Goal: Transaction & Acquisition: Purchase product/service

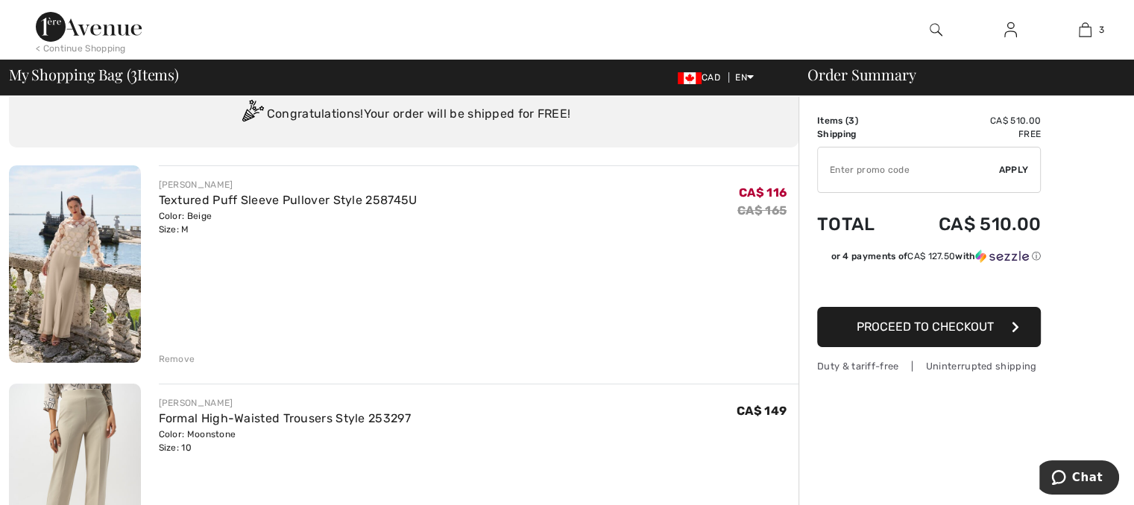
scroll to position [54, 0]
click at [107, 245] on img at bounding box center [75, 263] width 132 height 198
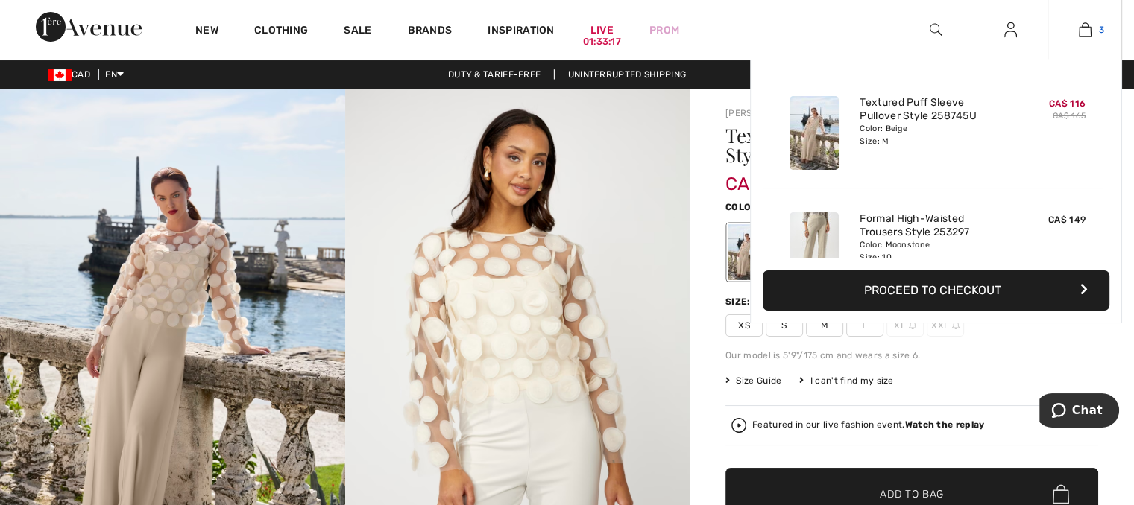
click at [1085, 31] on img at bounding box center [1085, 30] width 13 height 18
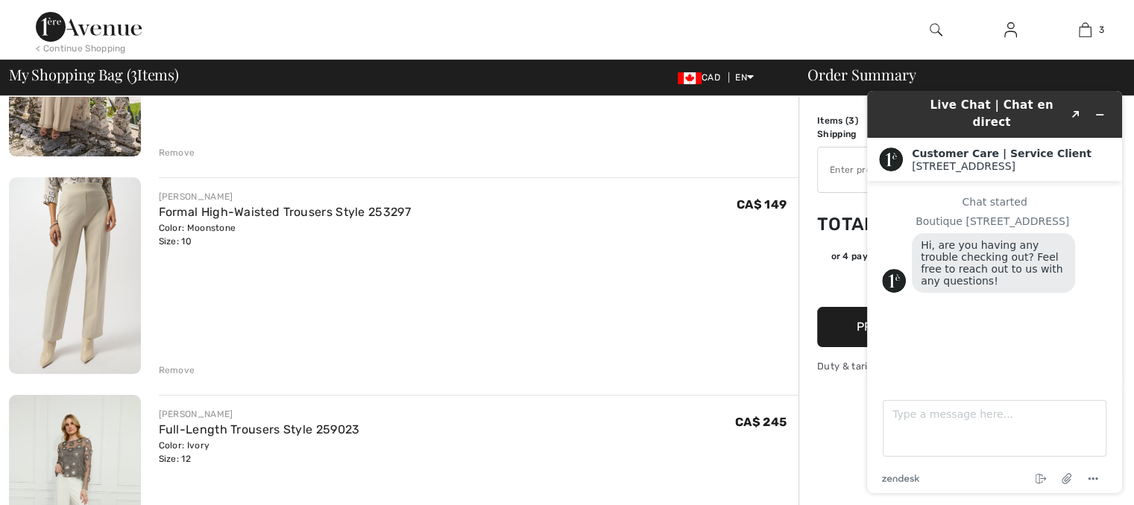
scroll to position [248, 0]
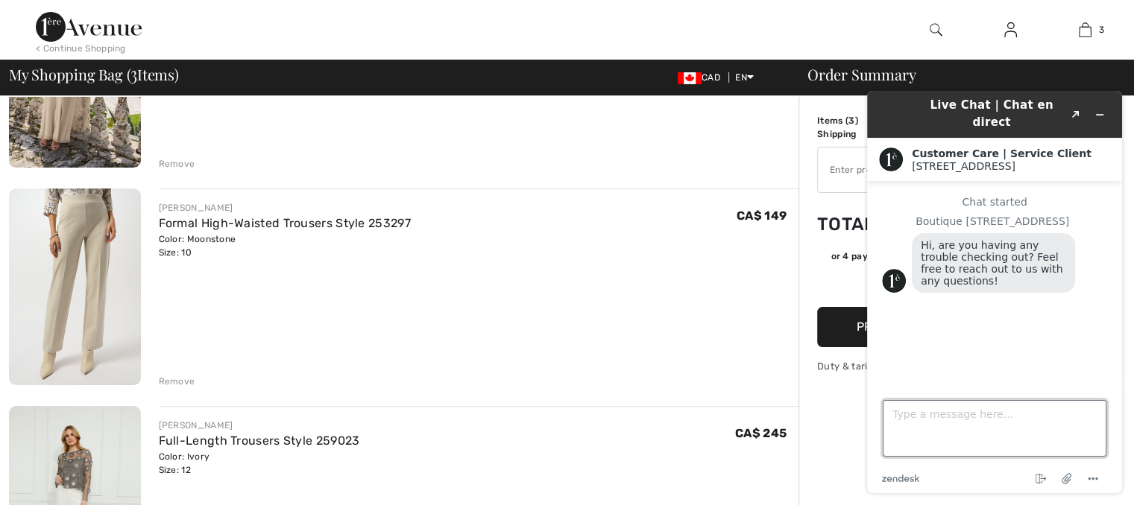
click at [904, 414] on textarea "Type a message here..." at bounding box center [995, 428] width 224 height 57
type textarea "i;m almost ready to order"
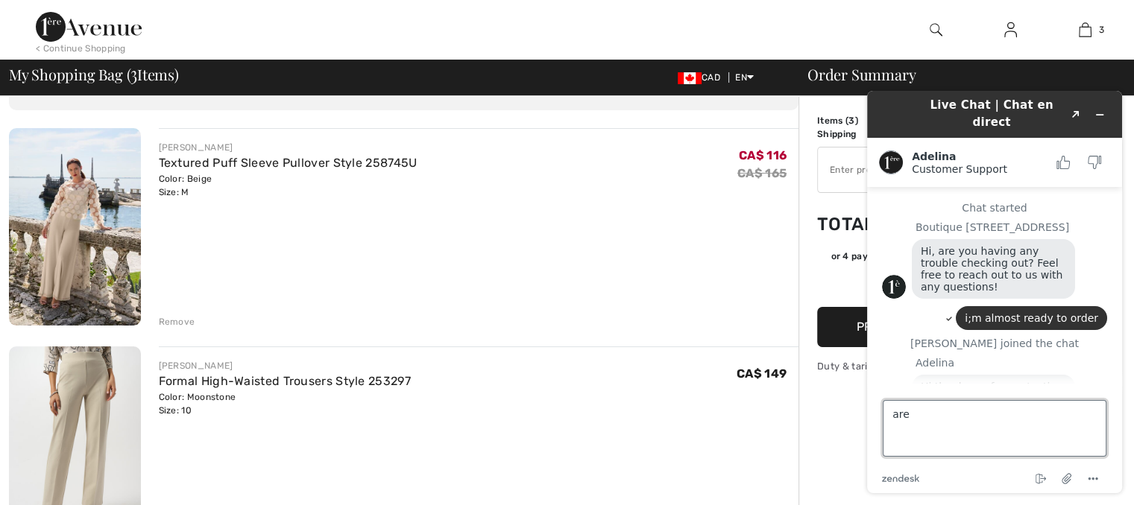
scroll to position [16, 0]
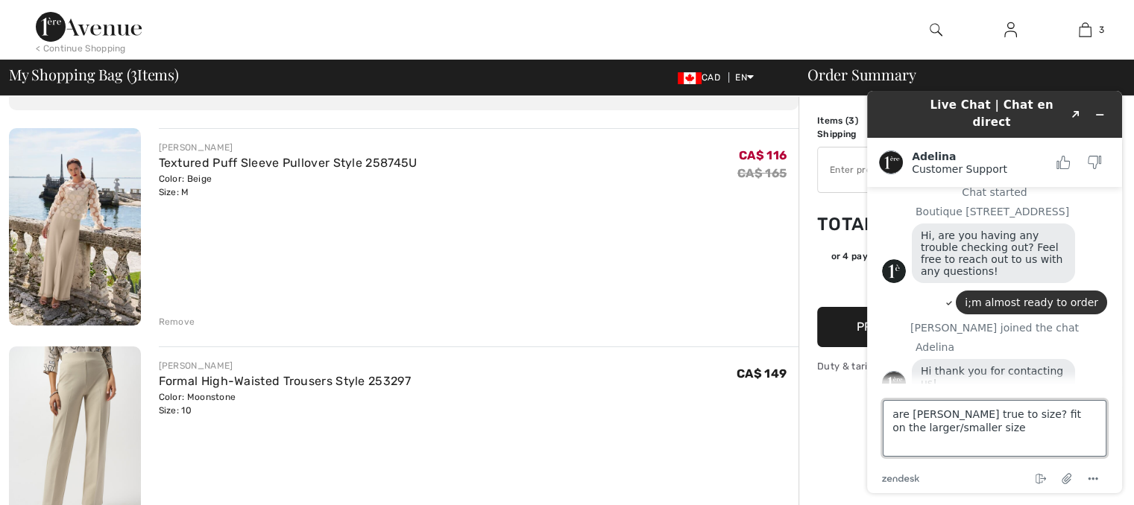
type textarea "are [PERSON_NAME] true to size? fit on the larger/smaller size?"
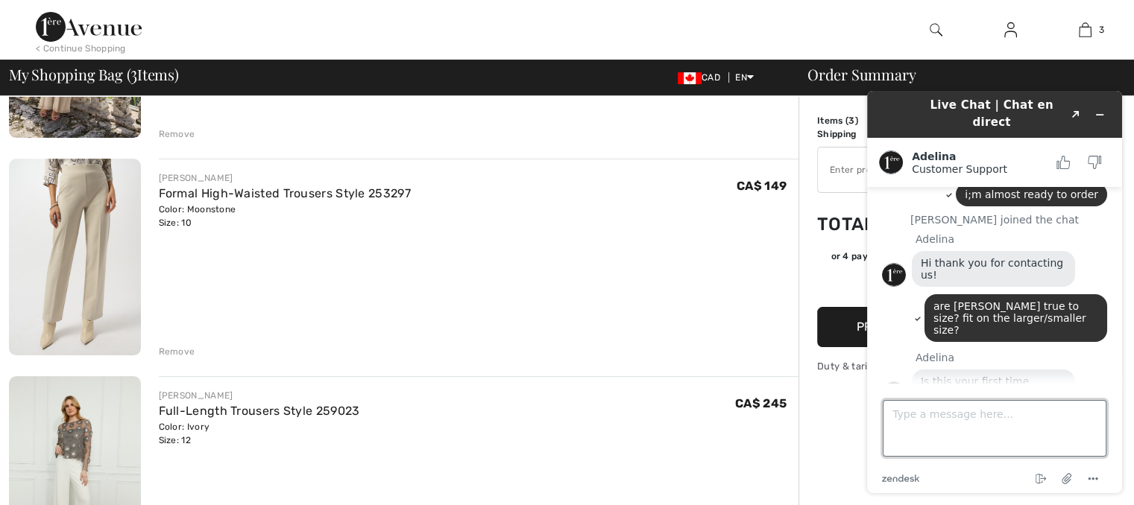
scroll to position [299, 0]
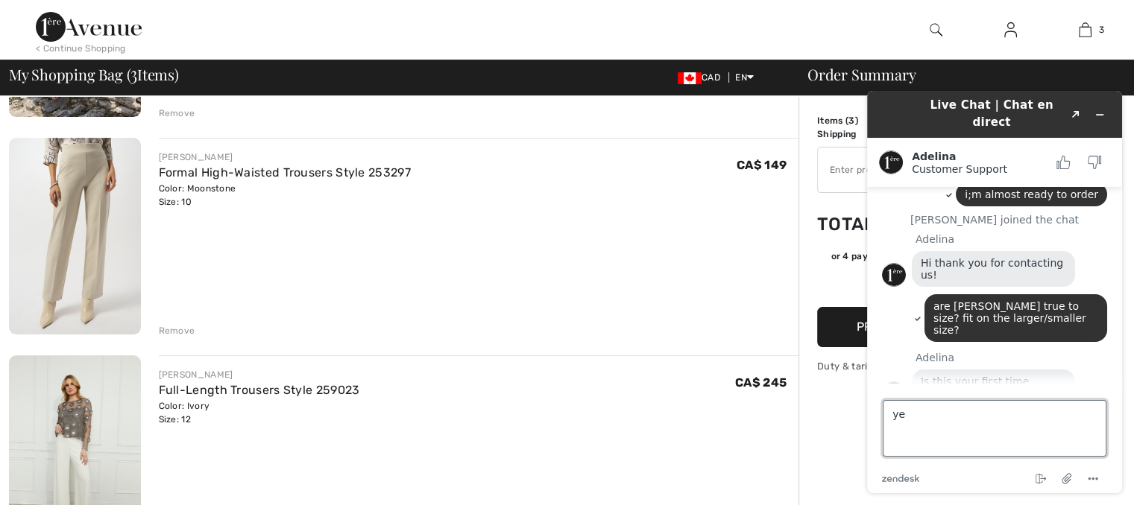
type textarea "yes"
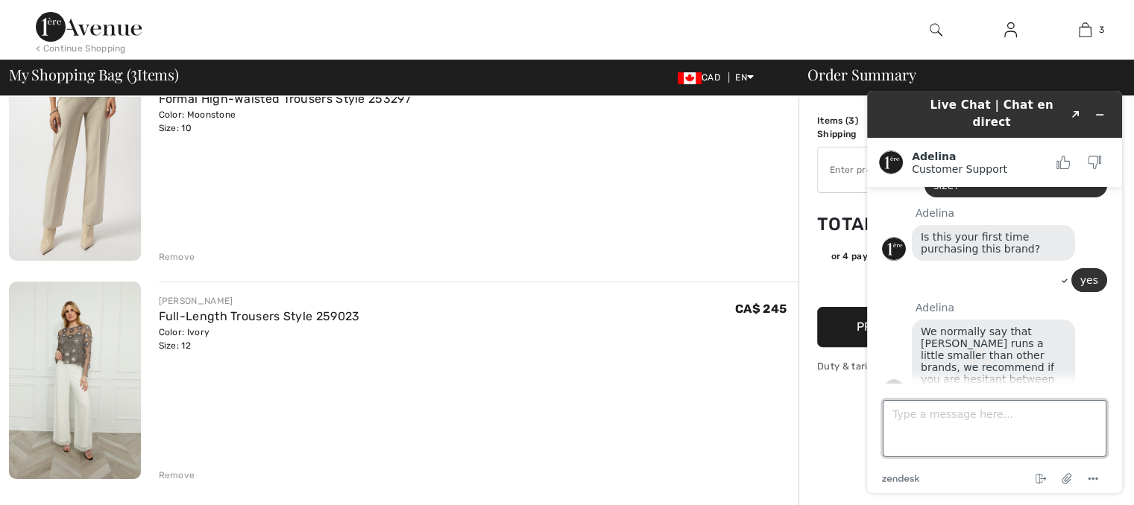
scroll to position [379, 0]
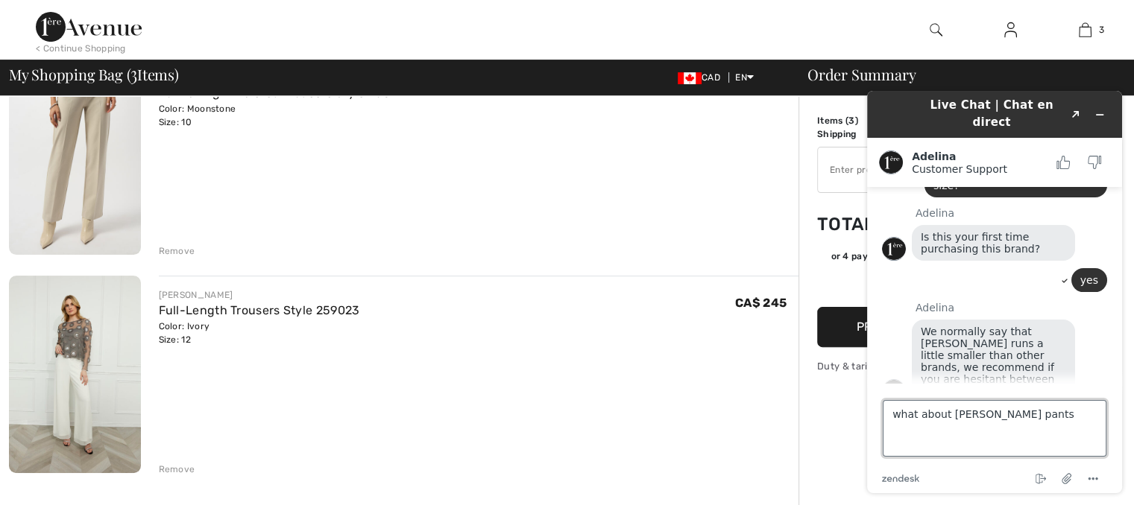
type textarea "what about frank lyman pants?"
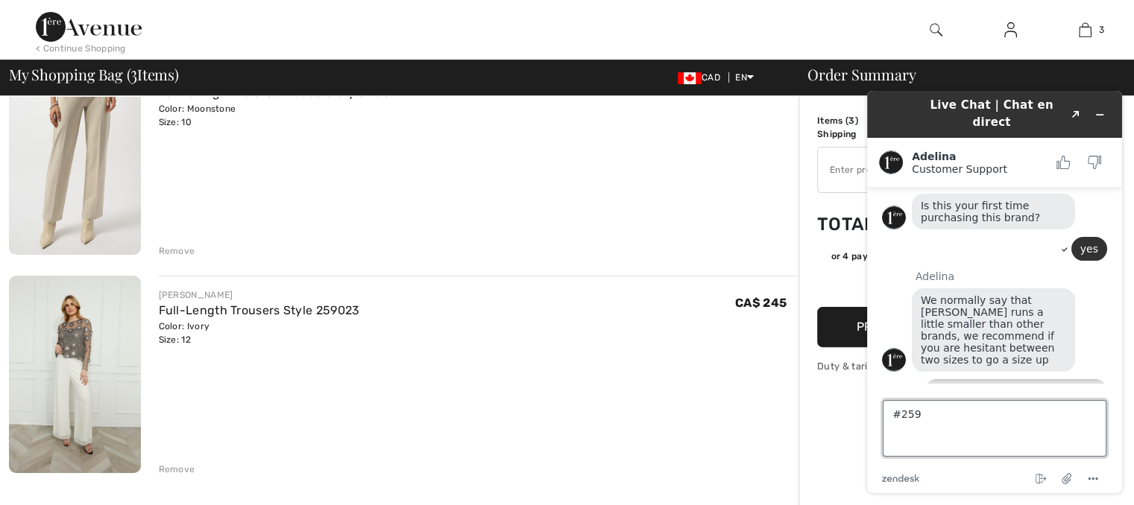
scroll to position [303, 0]
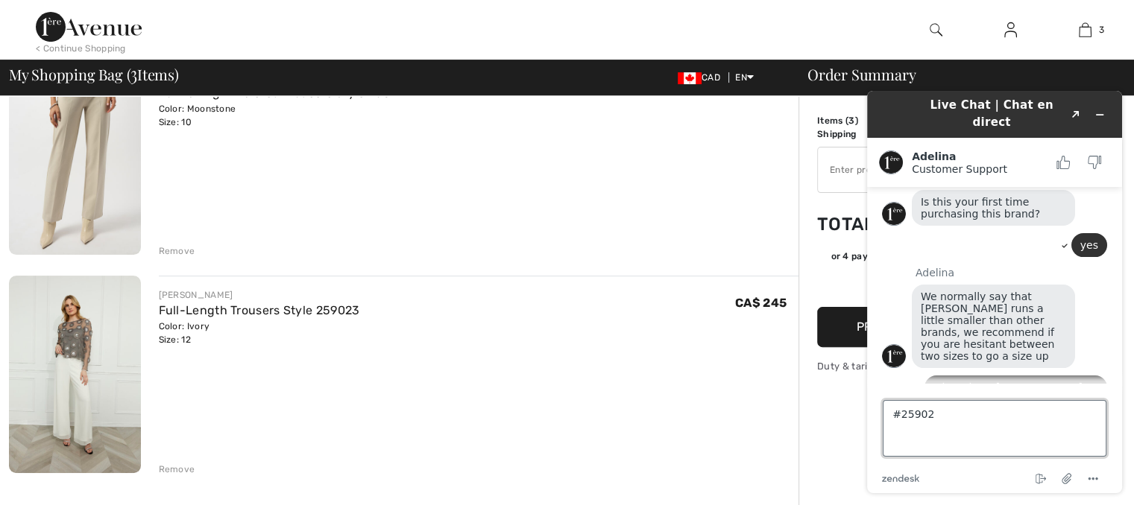
type textarea "#259023"
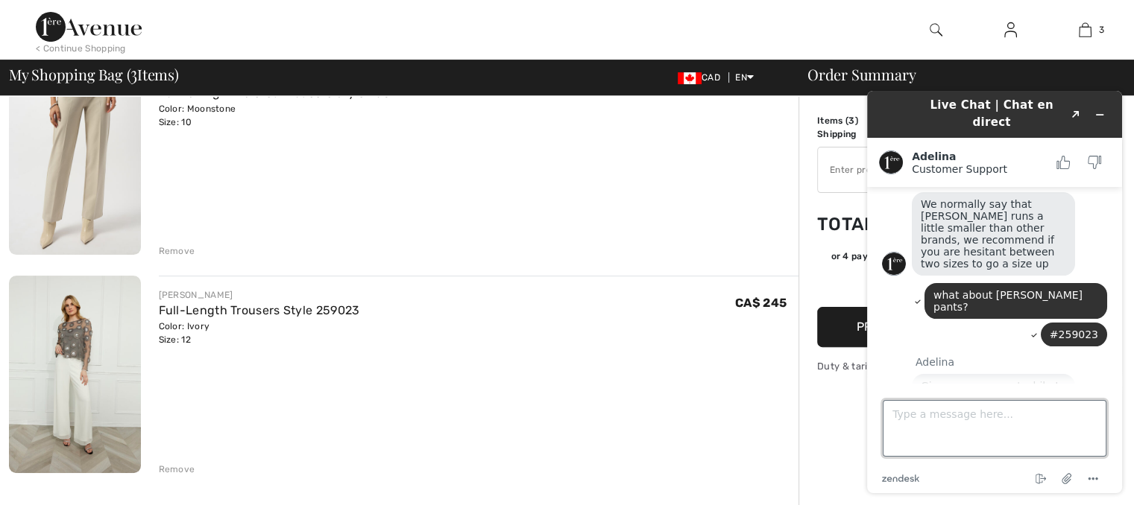
scroll to position [467, 0]
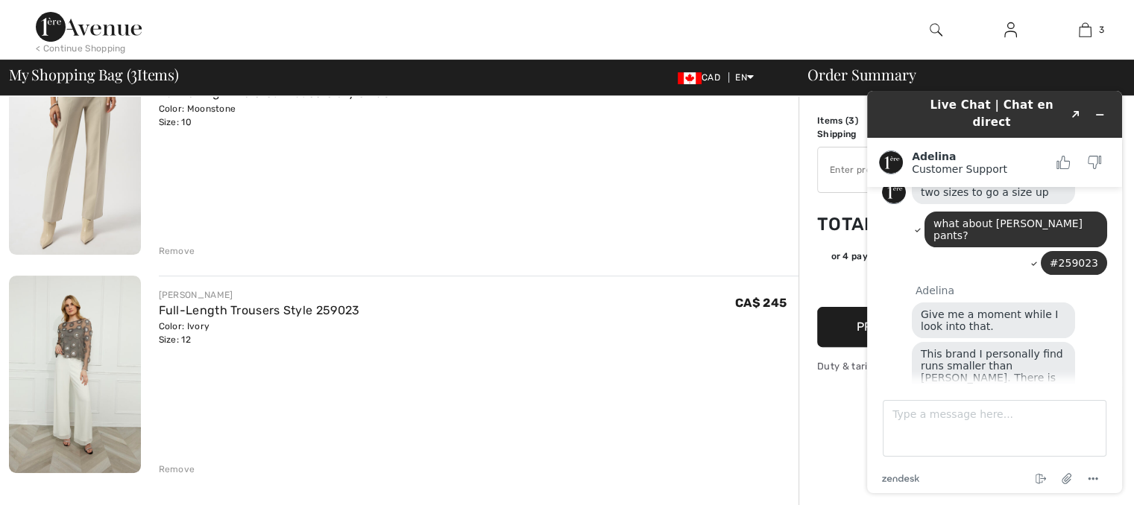
click at [1037, 303] on div "Give me a moment while I look into that." at bounding box center [1009, 323] width 195 height 40
click at [905, 412] on textarea "Type a message here..." at bounding box center [995, 428] width 224 height 57
type textarea "thank you"
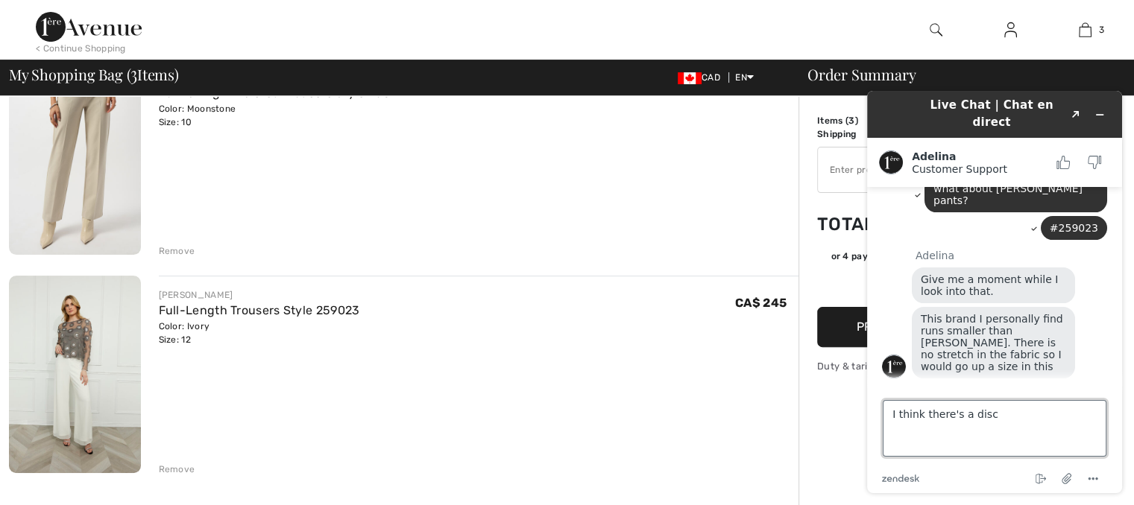
scroll to position [552, 0]
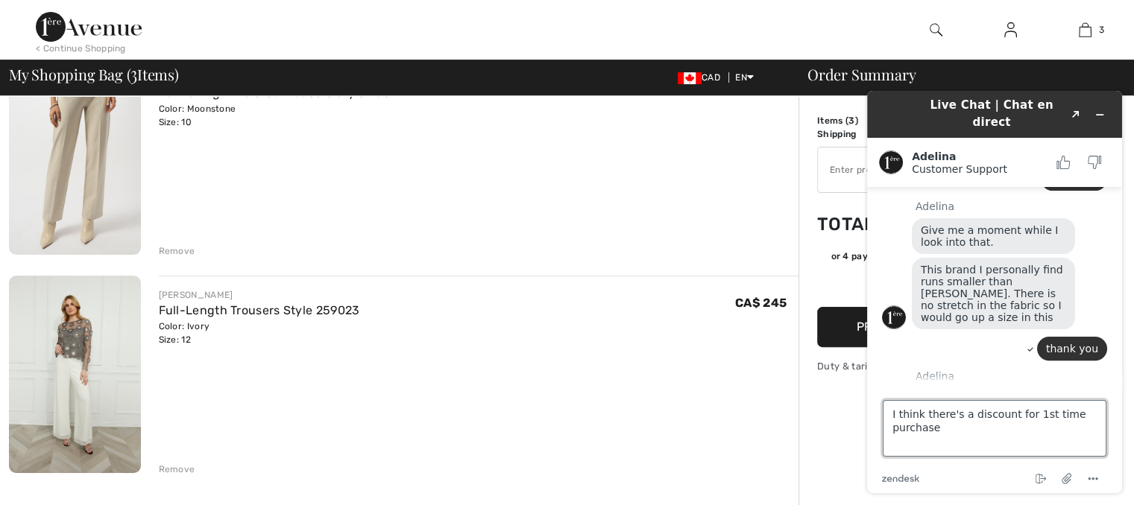
click at [937, 426] on textarea "I think there's a discount for 1st time purchase" at bounding box center [995, 428] width 224 height 57
type textarea "I think there's a discount for 1st time purchase?"
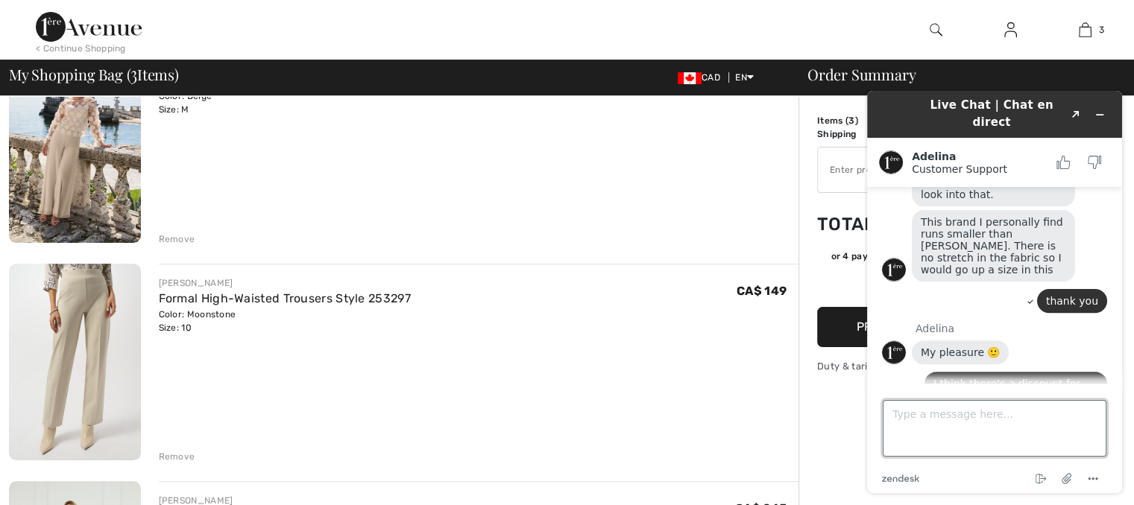
scroll to position [179, 0]
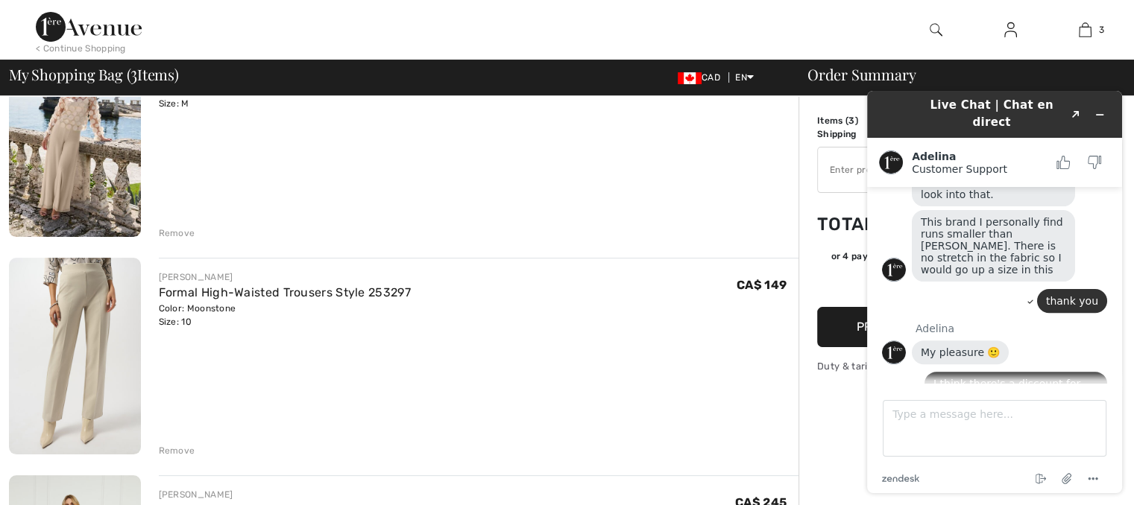
click at [171, 454] on div "Remove" at bounding box center [177, 450] width 37 height 13
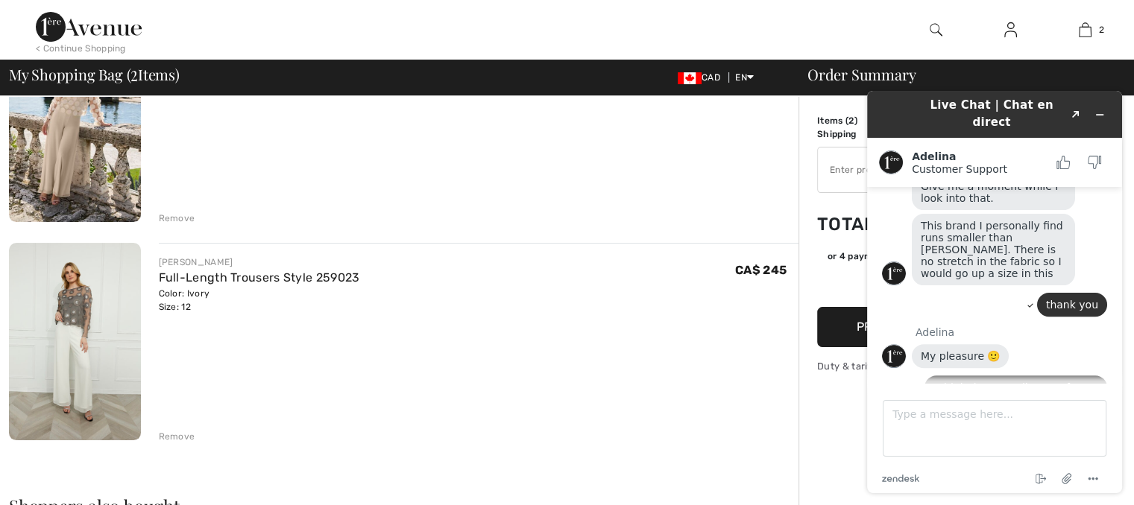
scroll to position [0, 0]
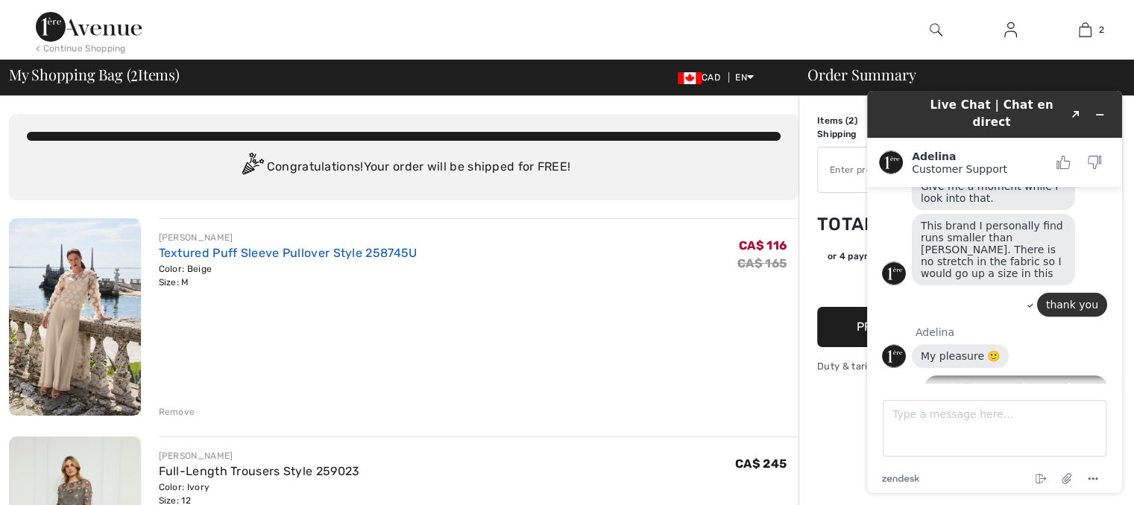
click at [319, 254] on link "Textured Puff Sleeve Pullover Style 258745U" at bounding box center [288, 253] width 259 height 14
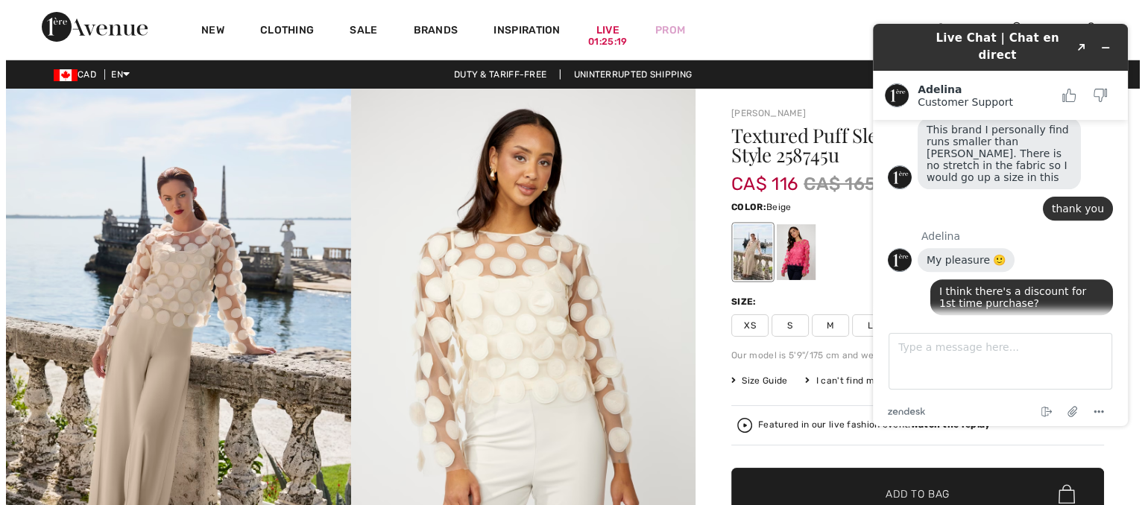
scroll to position [672, 0]
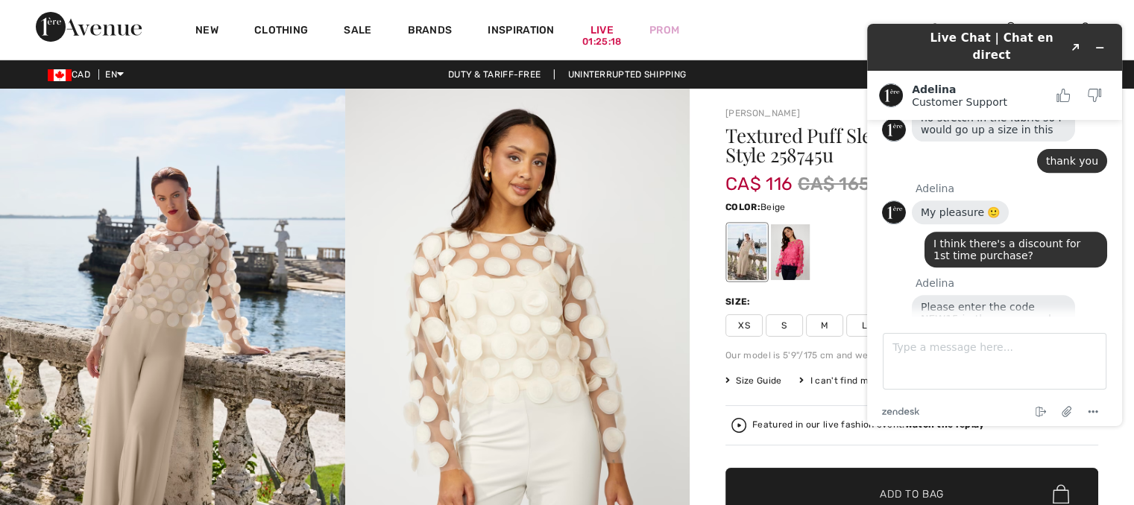
click at [746, 380] on span "Size Guide" at bounding box center [753, 380] width 56 height 13
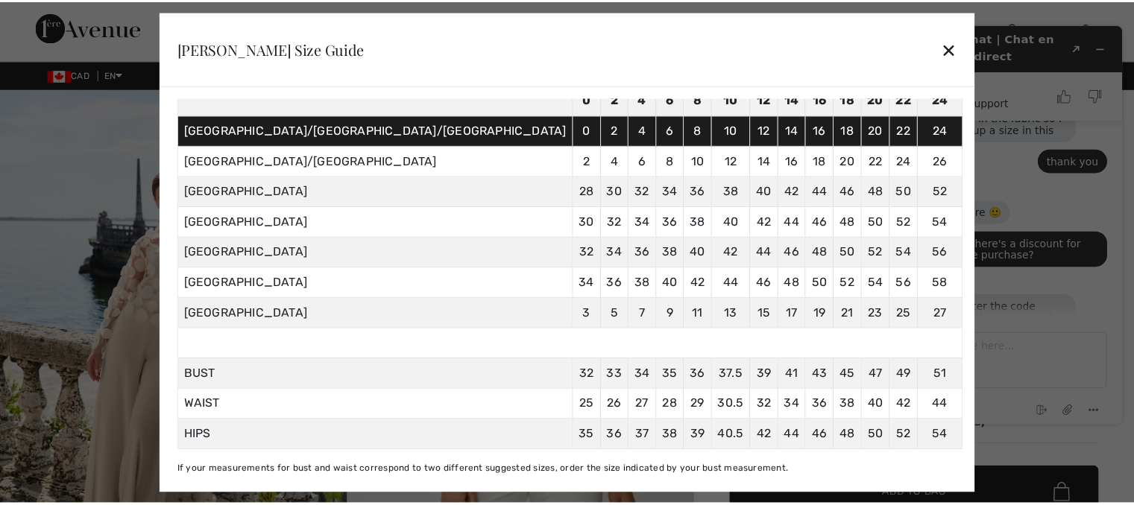
scroll to position [112, 0]
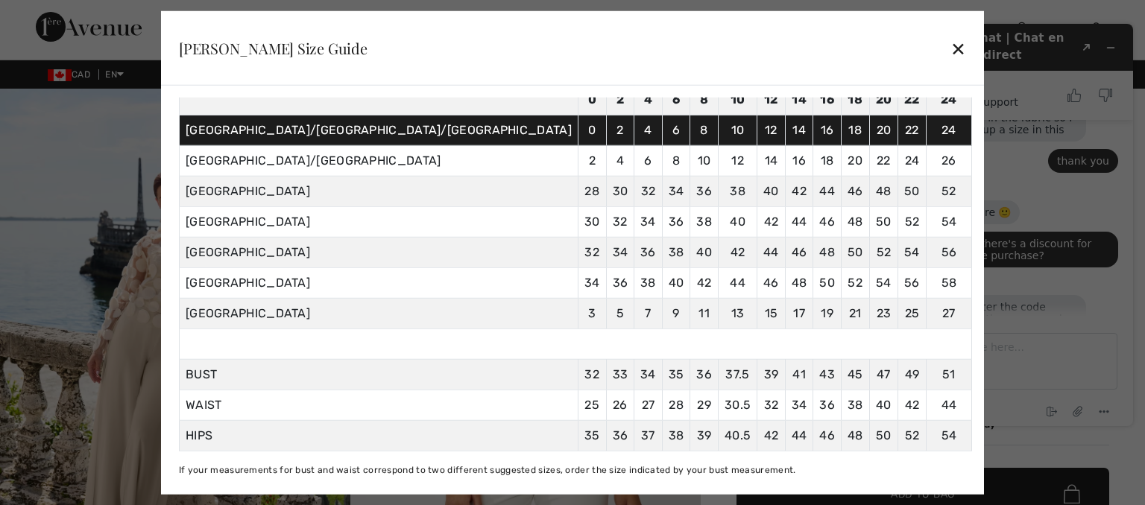
click at [950, 48] on div "✕" at bounding box center [958, 48] width 16 height 31
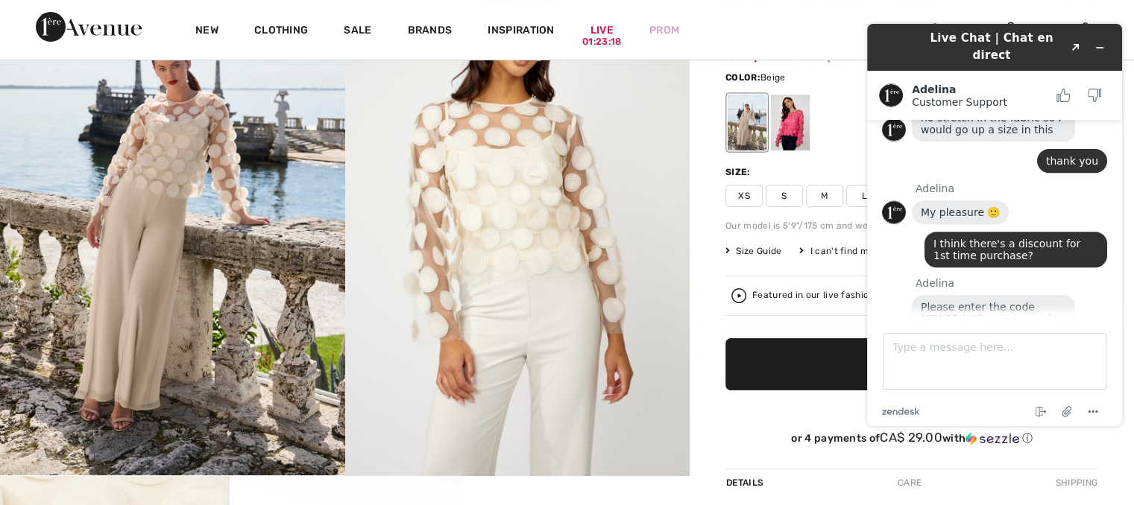
scroll to position [133, 0]
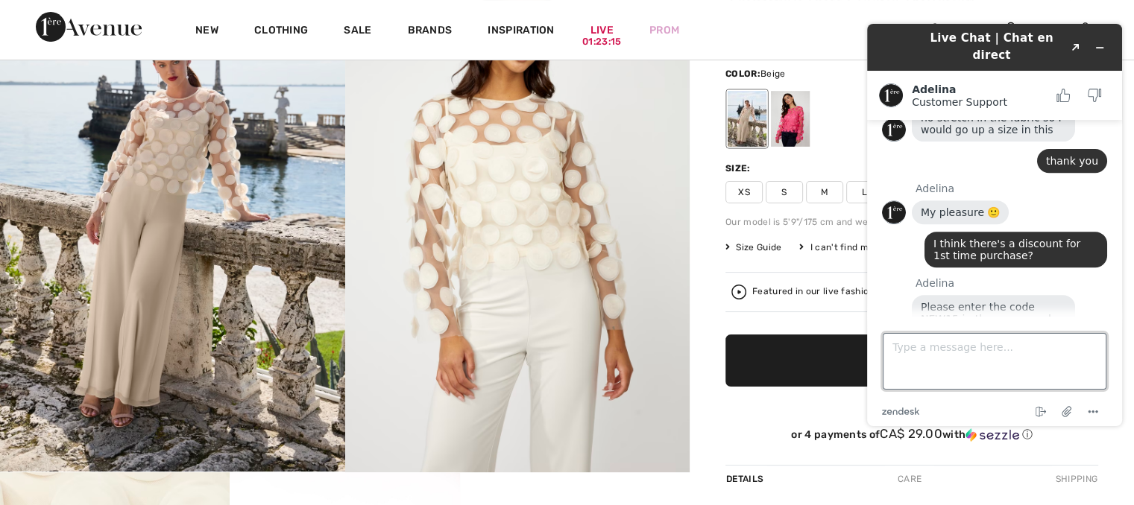
click at [913, 352] on textarea "Type a message here..." at bounding box center [995, 361] width 224 height 57
click at [921, 349] on textarea "thahk again" at bounding box center [995, 361] width 224 height 57
type textarea "thank again"
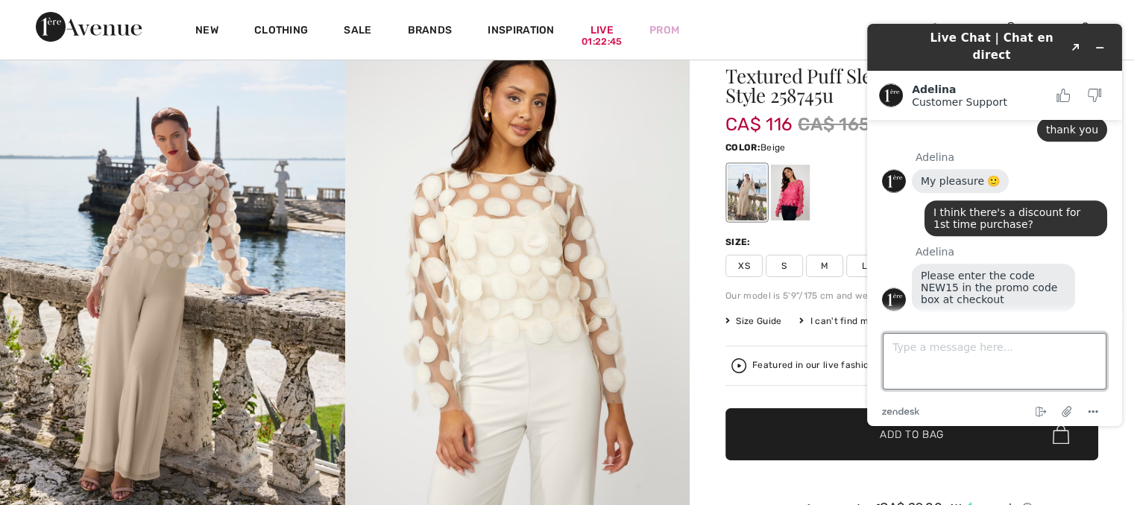
scroll to position [64, 0]
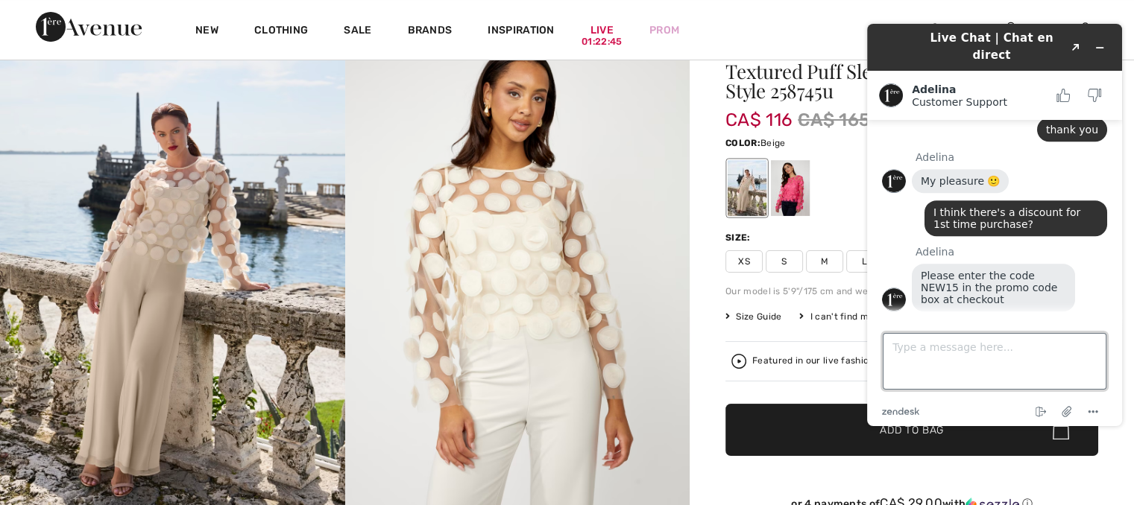
drag, startPoint x: 1138, startPoint y: 133, endPoint x: 273, endPoint y: 59, distance: 868.7
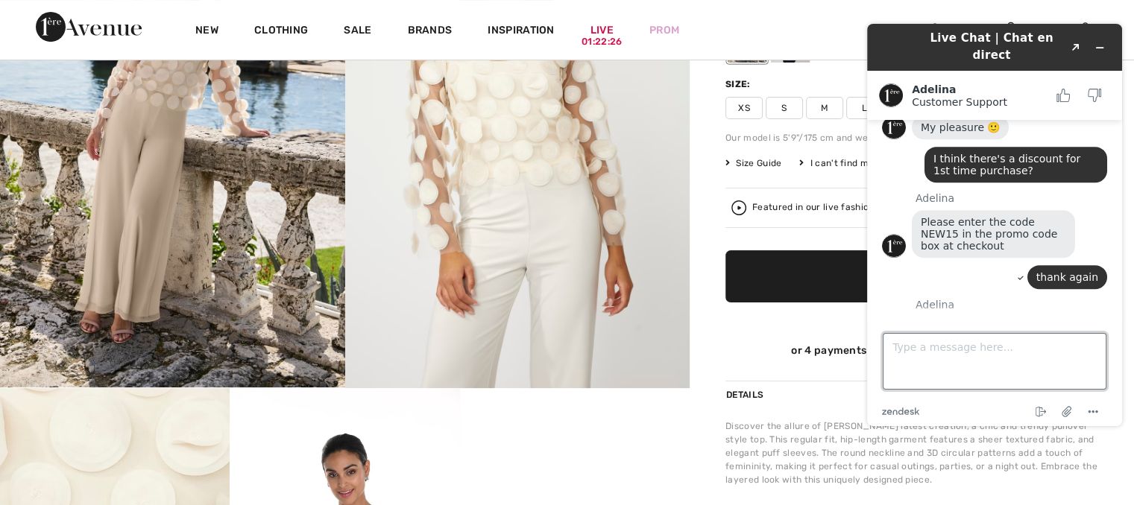
scroll to position [221, 0]
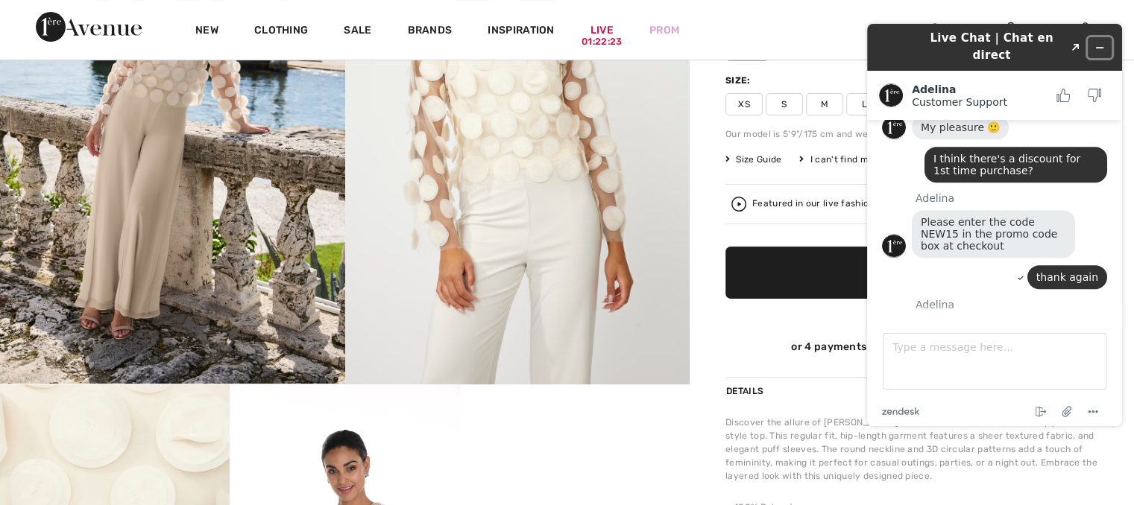
click at [1100, 42] on icon "Minimize widget" at bounding box center [1099, 47] width 10 height 10
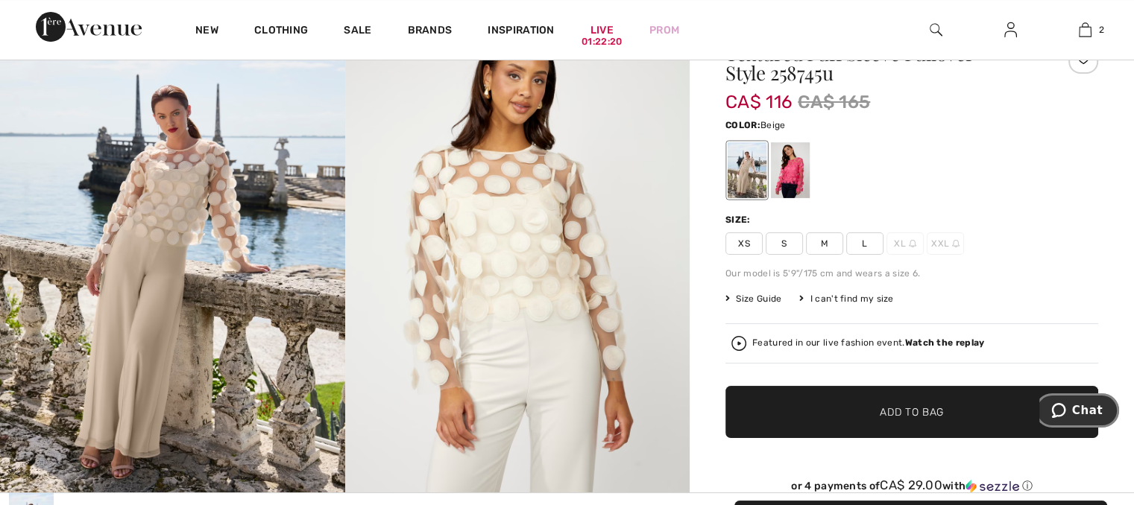
scroll to position [0, 0]
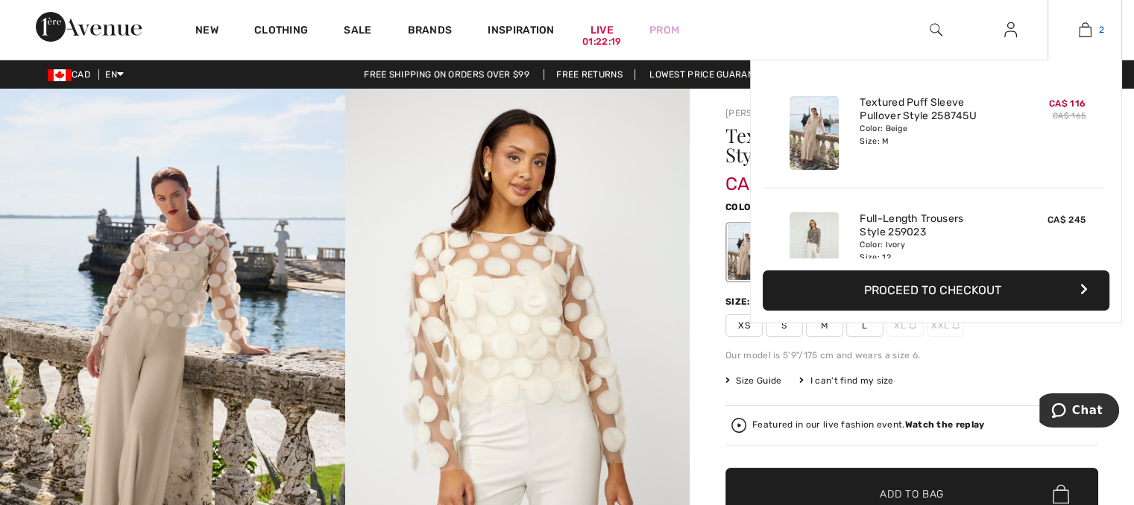
click at [1091, 31] on link "2" at bounding box center [1084, 30] width 73 height 18
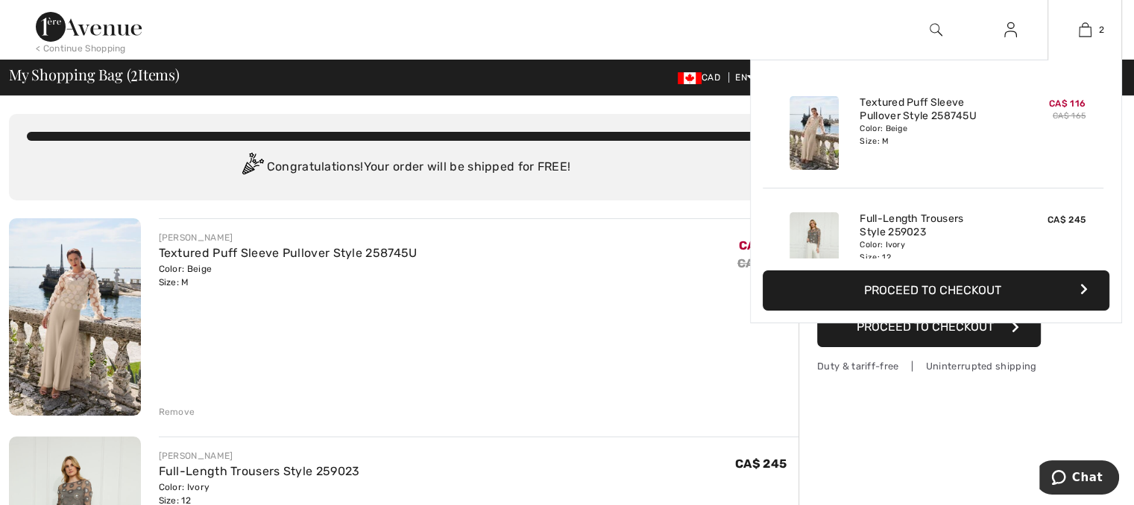
click at [1000, 295] on button "Proceed to Checkout" at bounding box center [936, 291] width 347 height 40
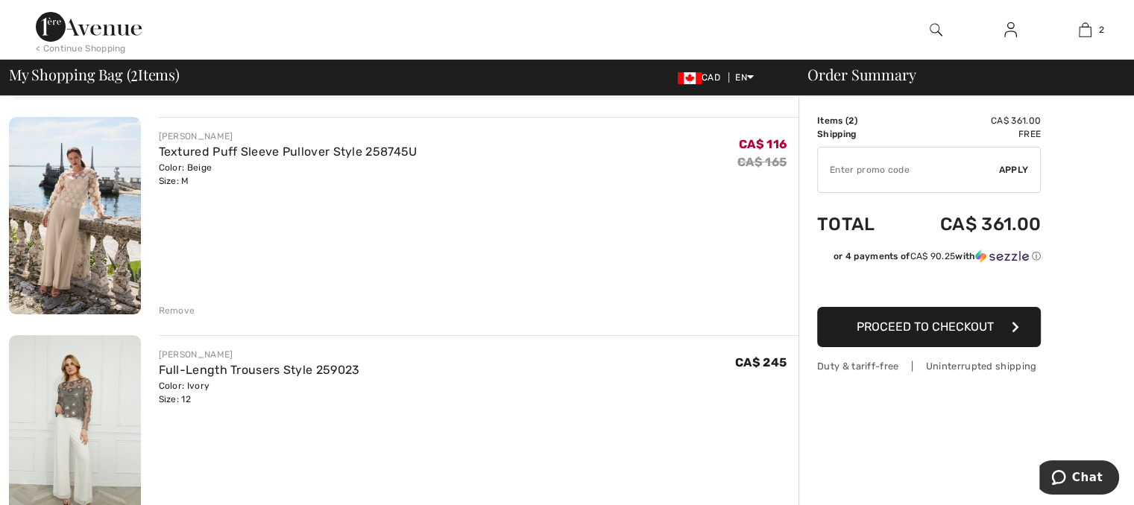
scroll to position [96, 0]
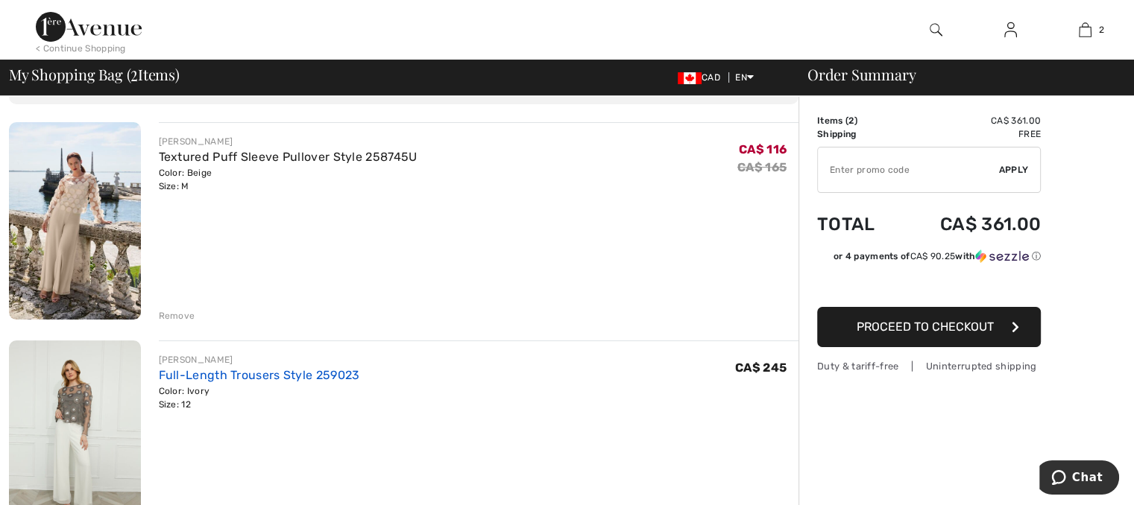
click at [297, 379] on link "Full-Length Trousers Style 259023" at bounding box center [259, 375] width 201 height 14
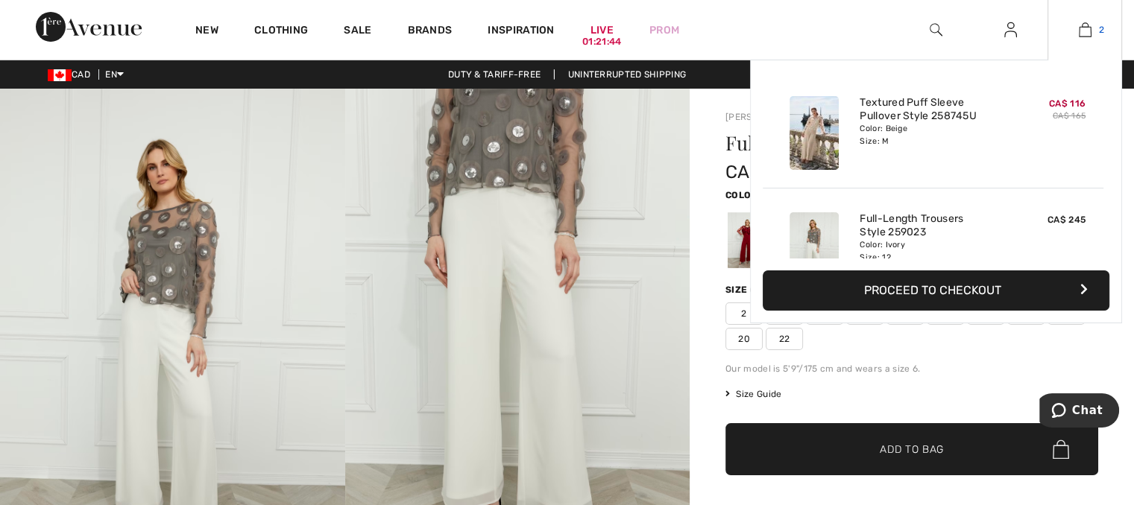
click at [1079, 25] on img at bounding box center [1085, 30] width 13 height 18
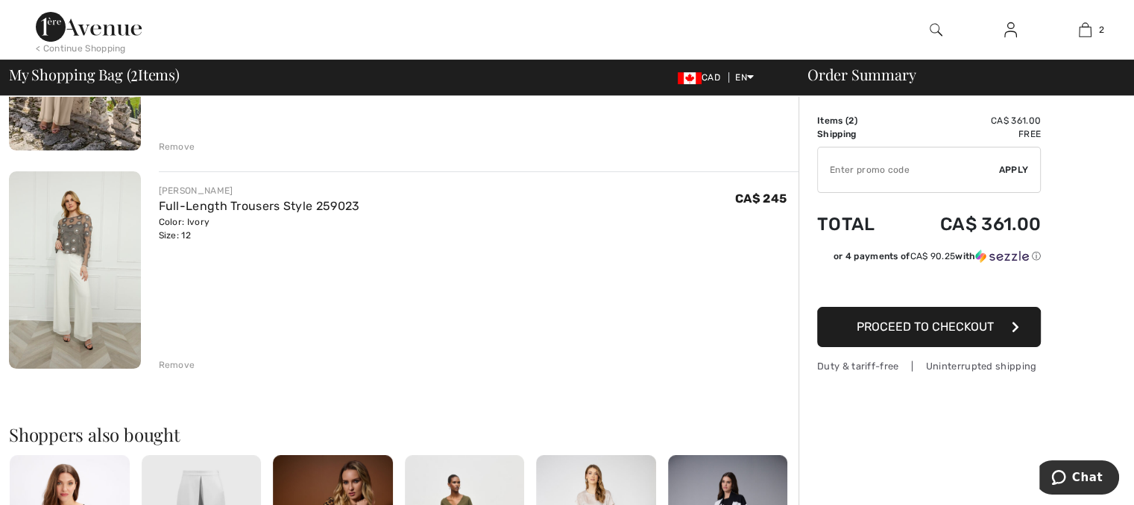
scroll to position [286, 0]
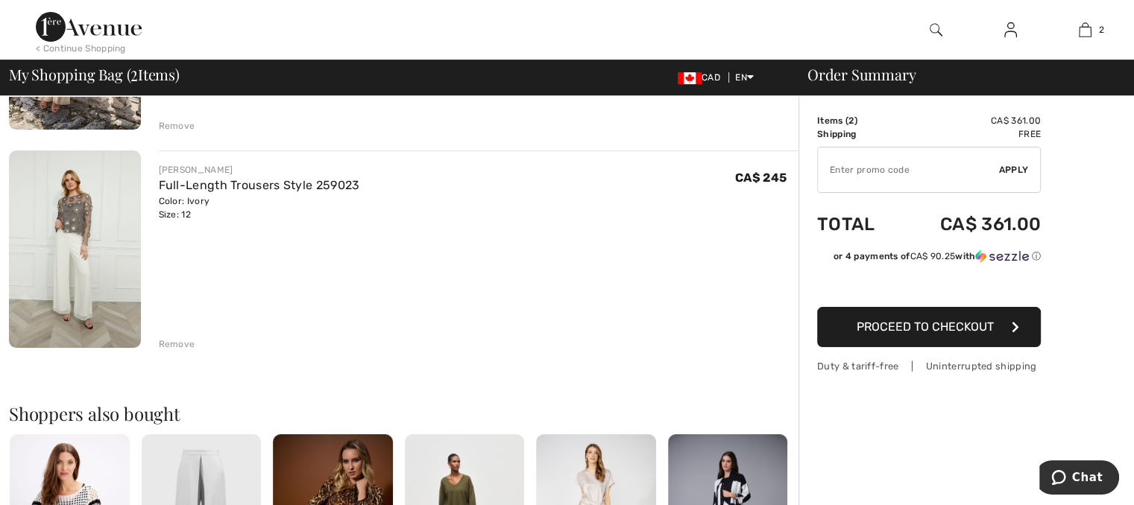
click at [962, 320] on span "Proceed to Checkout" at bounding box center [925, 327] width 137 height 14
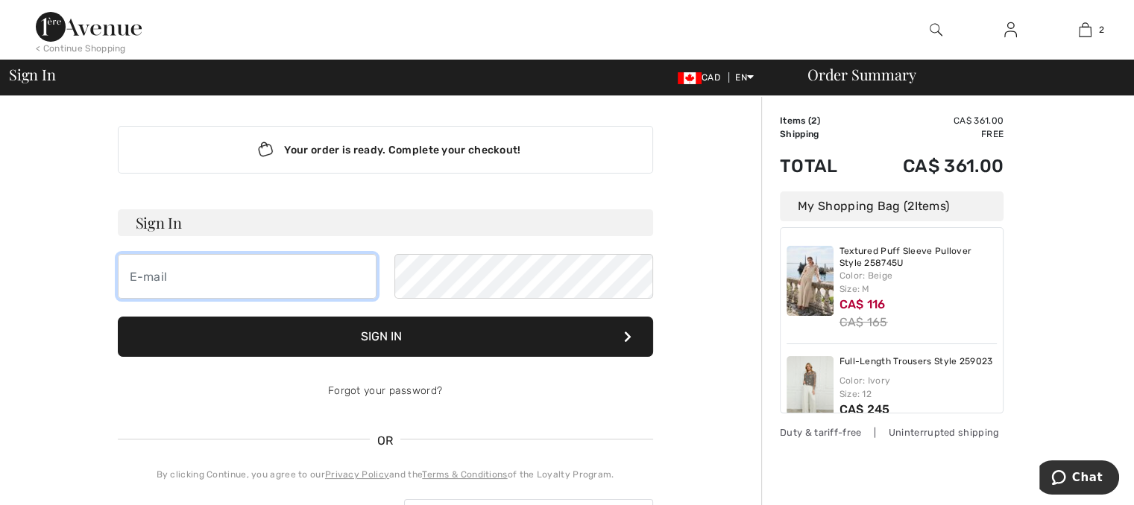
click at [139, 286] on input "email" at bounding box center [247, 276] width 259 height 45
type input "shalpenn@hotmail.com"
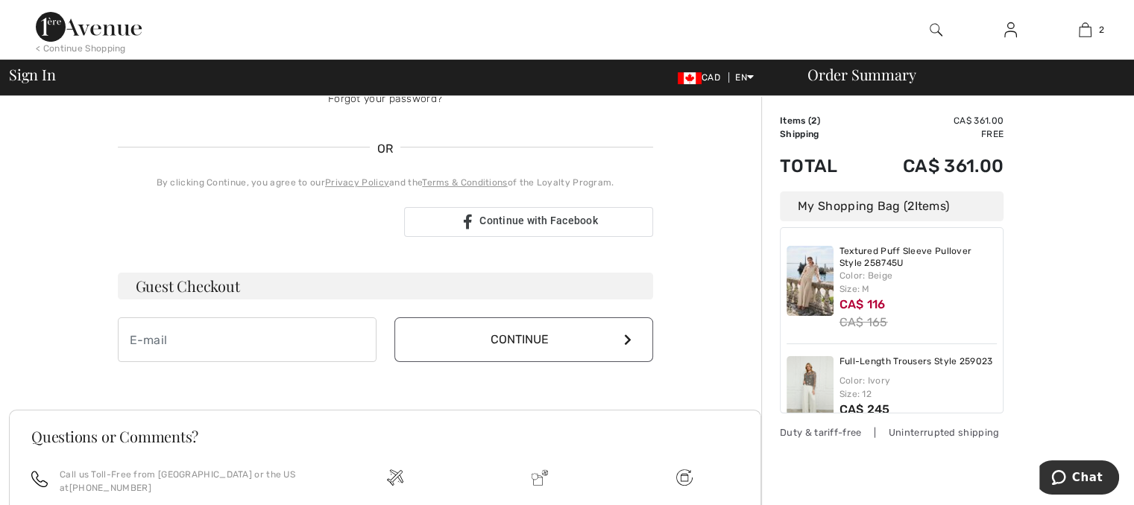
scroll to position [289, 0]
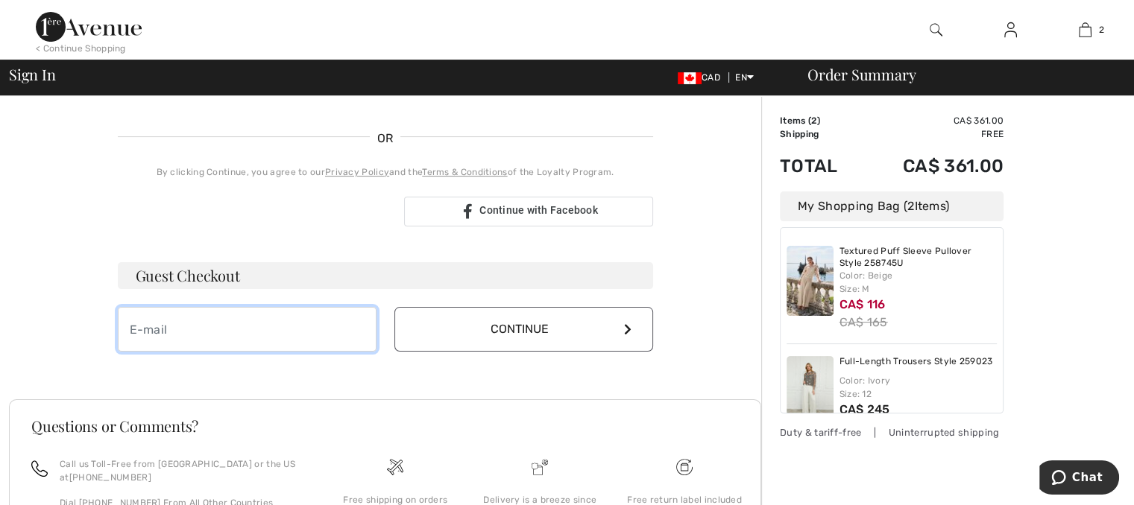
click at [195, 341] on input "email" at bounding box center [247, 329] width 259 height 45
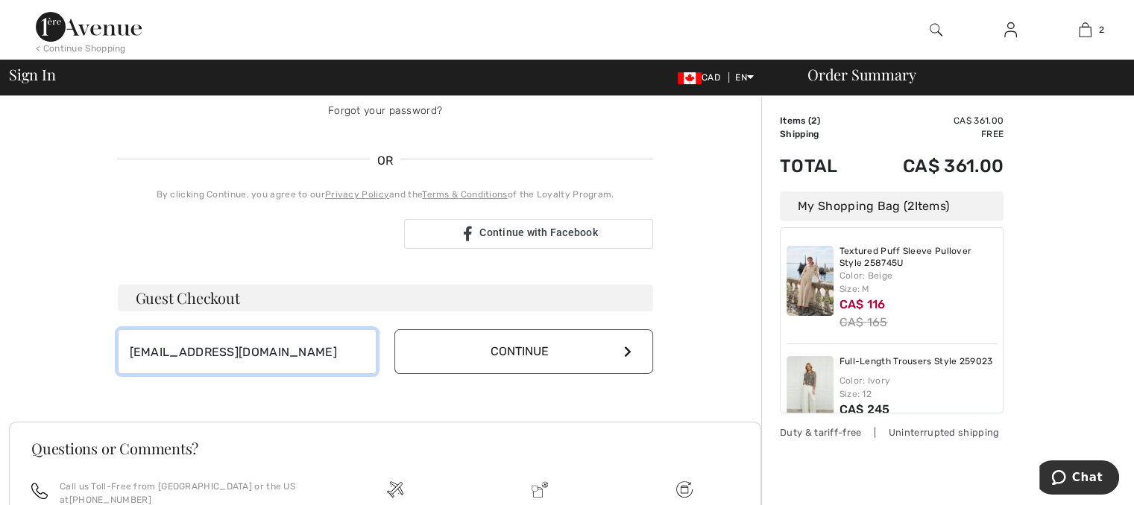
scroll to position [300, 0]
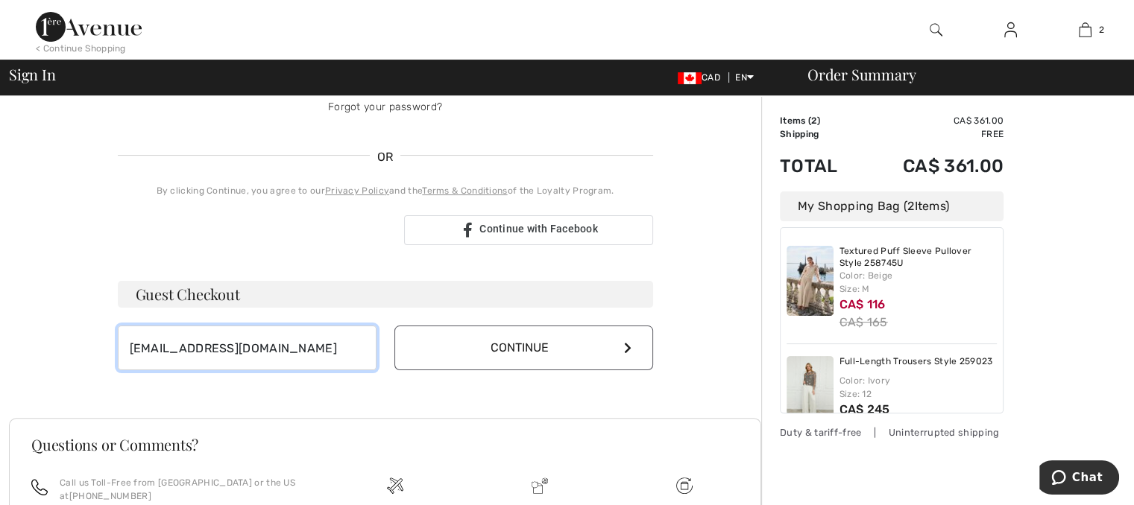
type input "shalpenn@hotmail.com"
click at [534, 341] on button "Continue" at bounding box center [523, 348] width 259 height 45
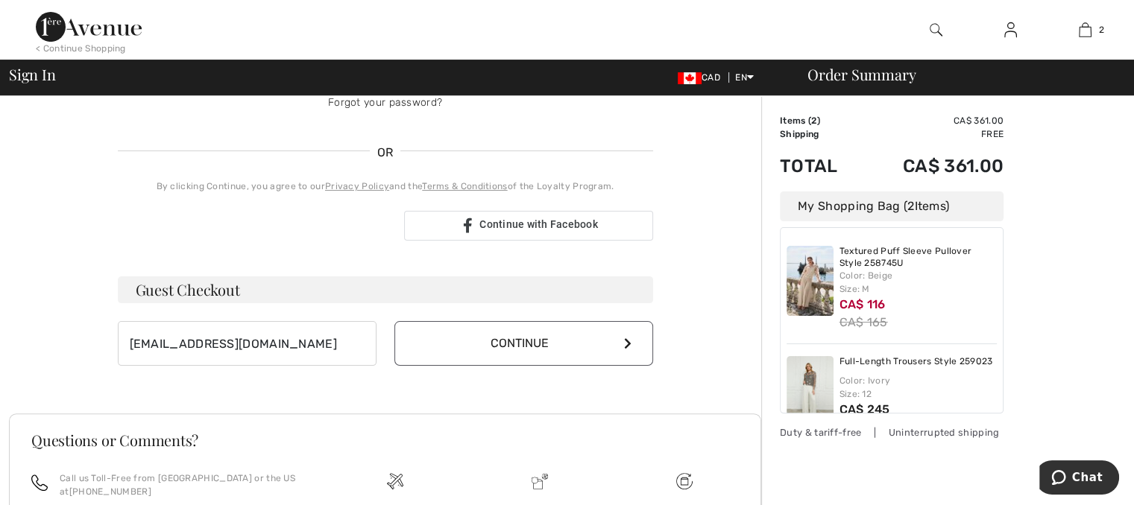
scroll to position [284, 0]
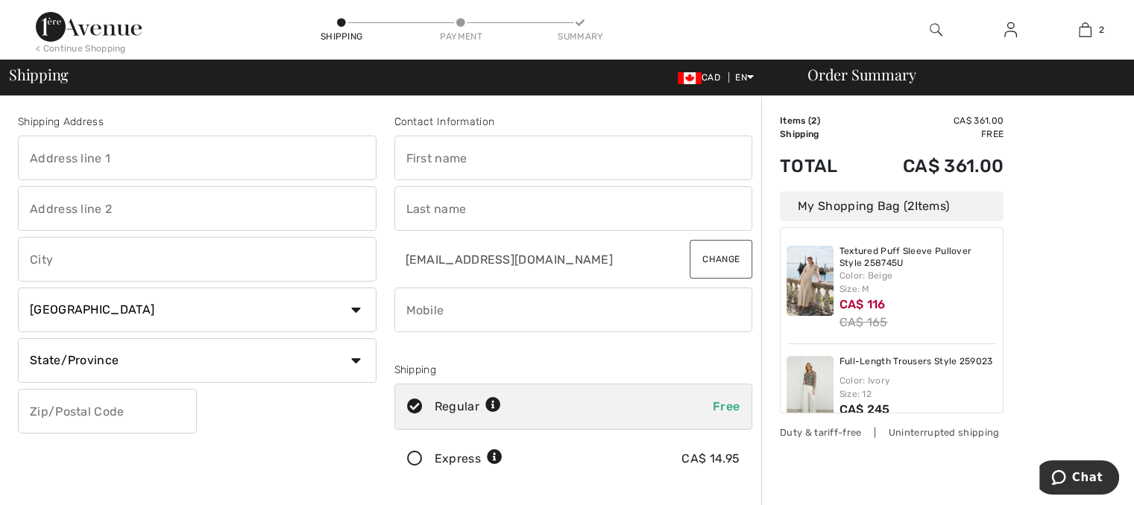
click at [43, 155] on input "text" at bounding box center [197, 158] width 359 height 45
type input "[STREET_ADDRESS]"
click at [75, 248] on input "text" at bounding box center [197, 259] width 359 height 45
type input "Victoria"
click at [129, 364] on select "State/Province [GEOGRAPHIC_DATA] [GEOGRAPHIC_DATA] [GEOGRAPHIC_DATA] [GEOGRAPHI…" at bounding box center [197, 360] width 359 height 45
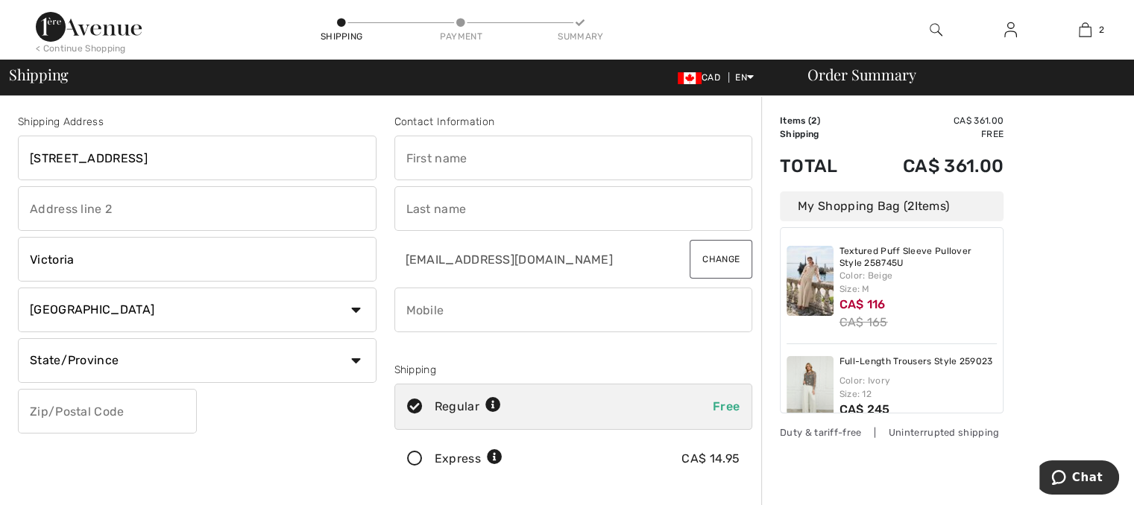
select select "BC"
click at [18, 338] on select "State/Province [GEOGRAPHIC_DATA] [GEOGRAPHIC_DATA] [GEOGRAPHIC_DATA] [GEOGRAPHI…" at bounding box center [197, 360] width 359 height 45
click at [134, 421] on input "text" at bounding box center [107, 411] width 179 height 45
type input "V8Y3B8"
click at [461, 151] on input "text" at bounding box center [573, 158] width 359 height 45
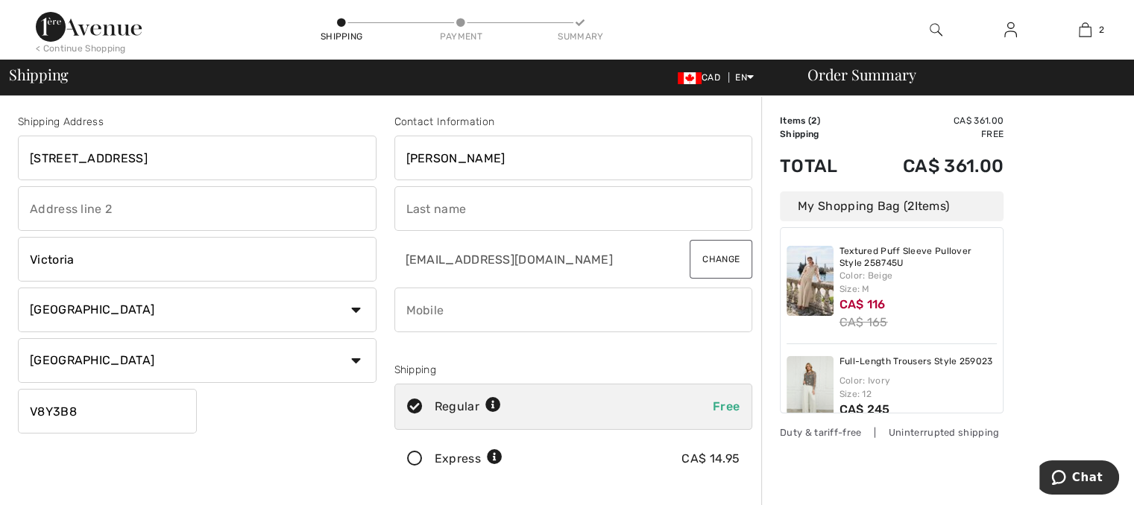
type input "[PERSON_NAME]"
click at [426, 215] on input "text" at bounding box center [573, 208] width 359 height 45
click at [525, 217] on input "[PERSON_NAME]" at bounding box center [573, 208] width 359 height 45
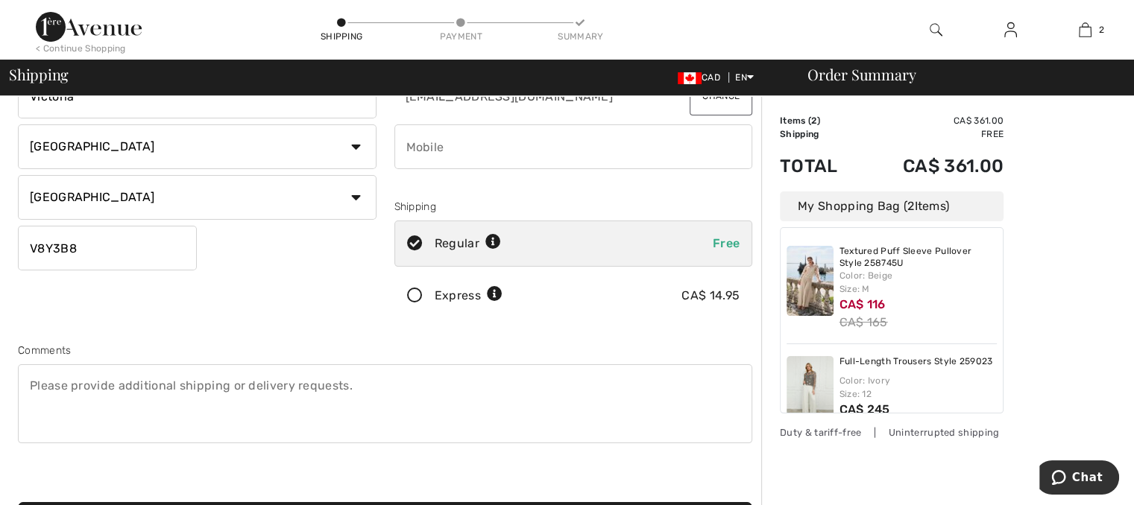
scroll to position [191, 0]
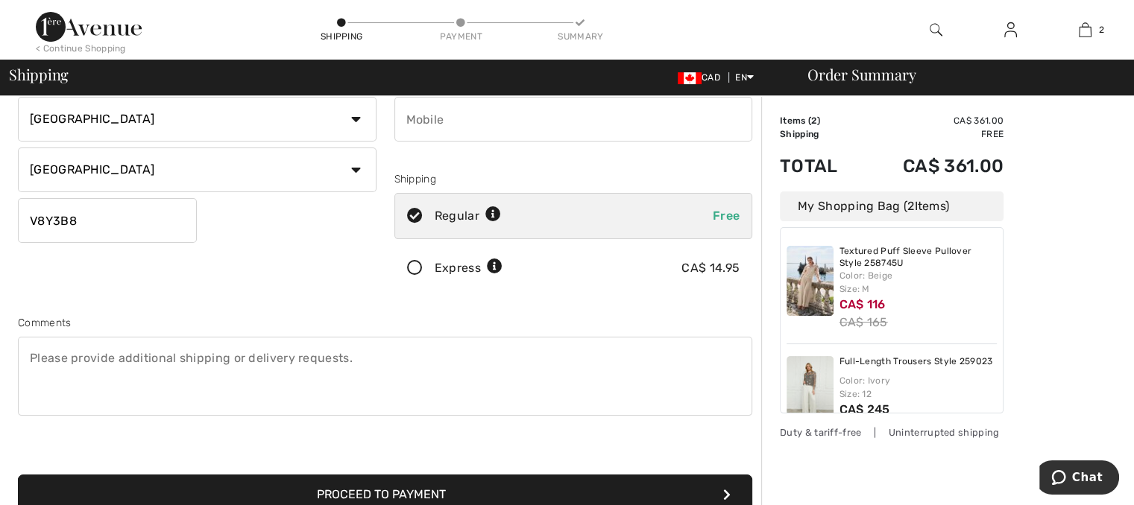
type input "[PERSON_NAME]"
click at [104, 357] on textarea at bounding box center [385, 376] width 734 height 79
type textarea "leave at front door is ok."
click at [495, 487] on button "Proceed to Payment" at bounding box center [385, 495] width 734 height 40
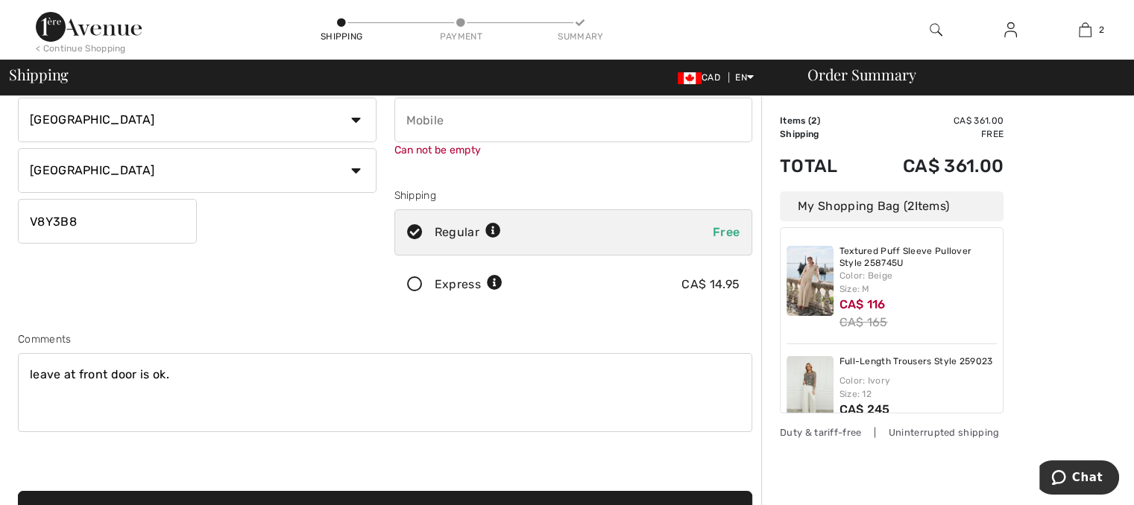
scroll to position [168, 0]
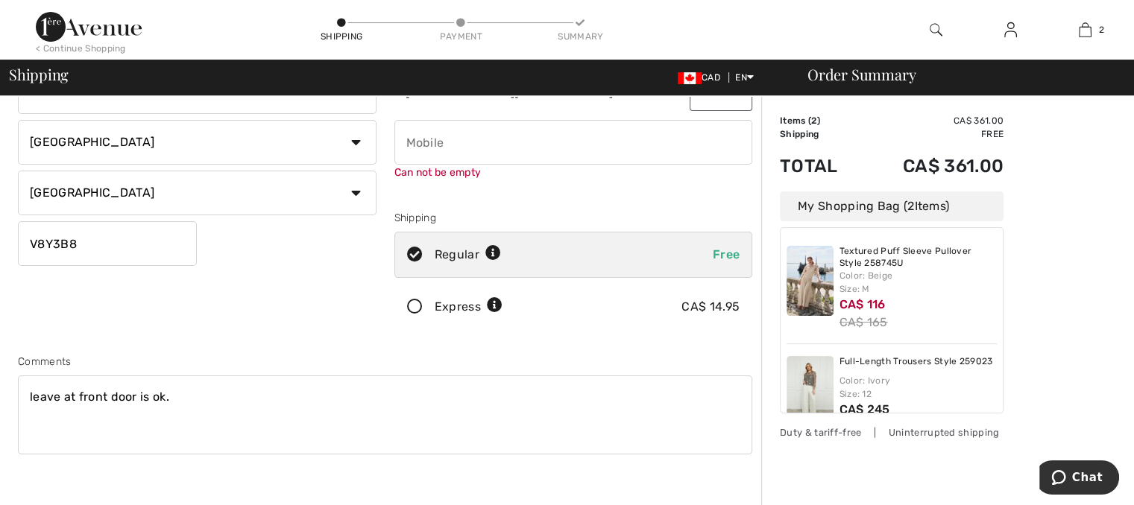
click at [428, 150] on input "phone" at bounding box center [573, 142] width 359 height 45
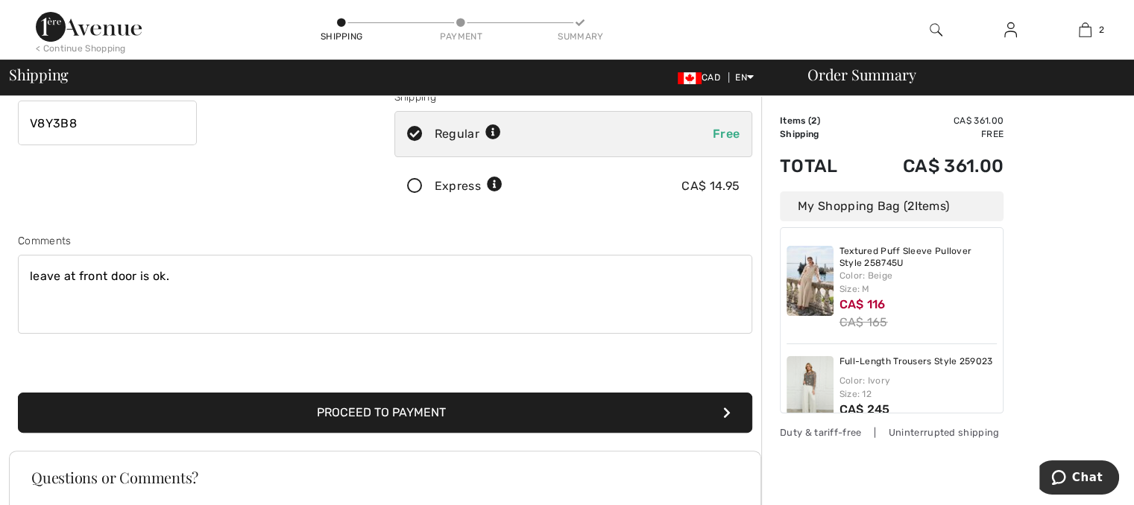
scroll to position [298, 0]
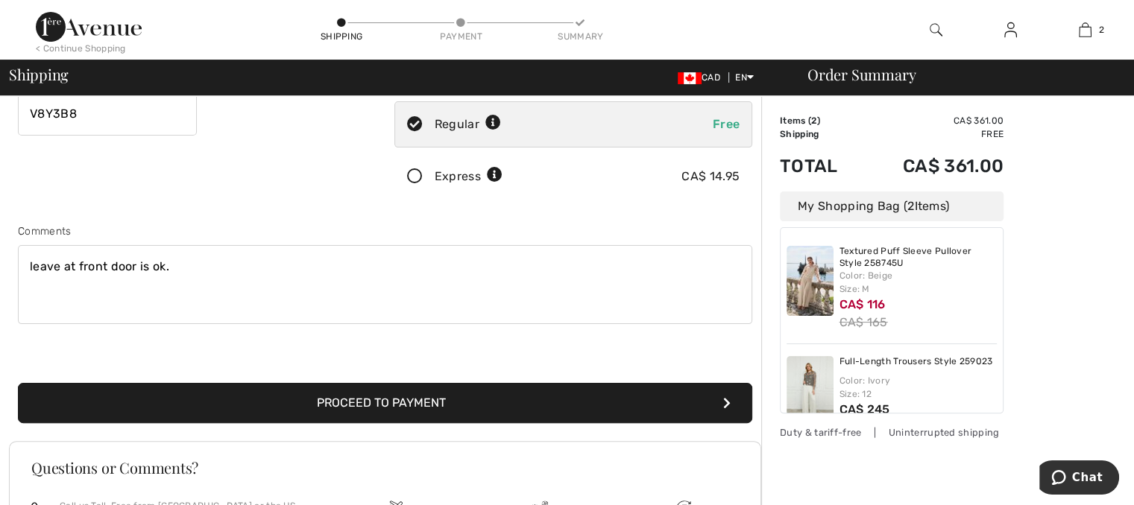
type input "2507447148"
click at [647, 398] on button "Proceed to Payment" at bounding box center [385, 403] width 734 height 40
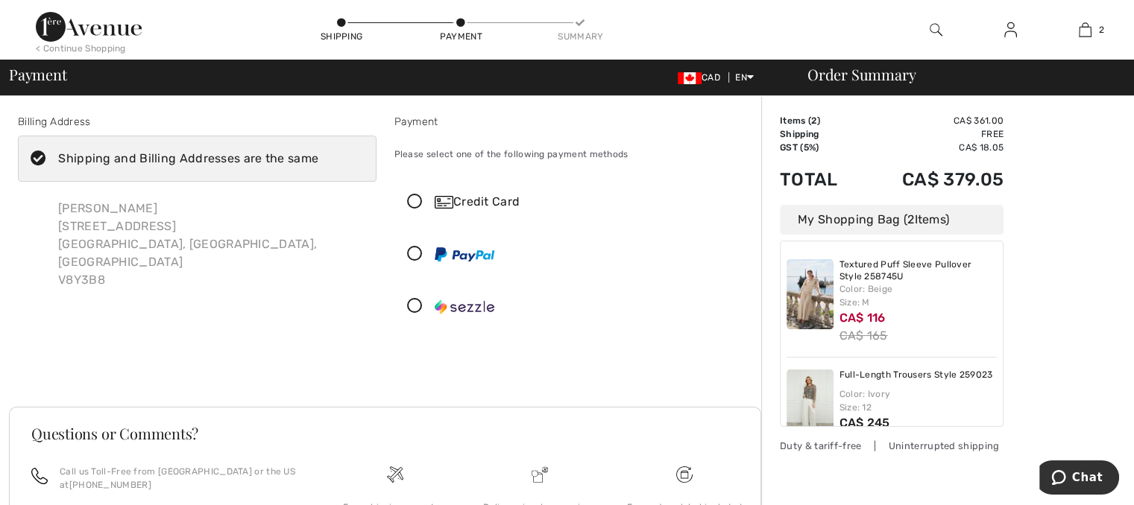
click at [415, 206] on icon at bounding box center [415, 203] width 40 height 16
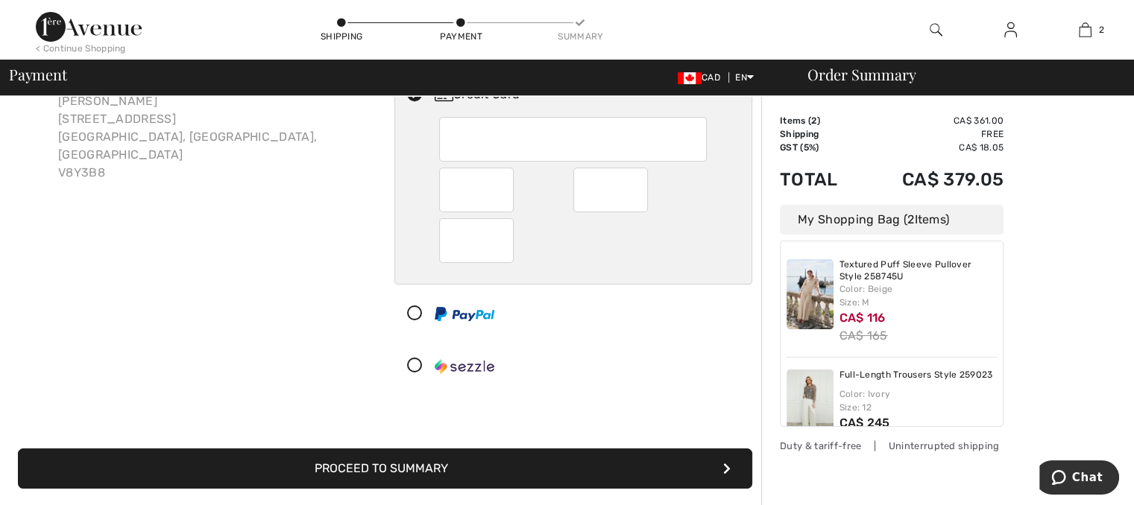
scroll to position [112, 0]
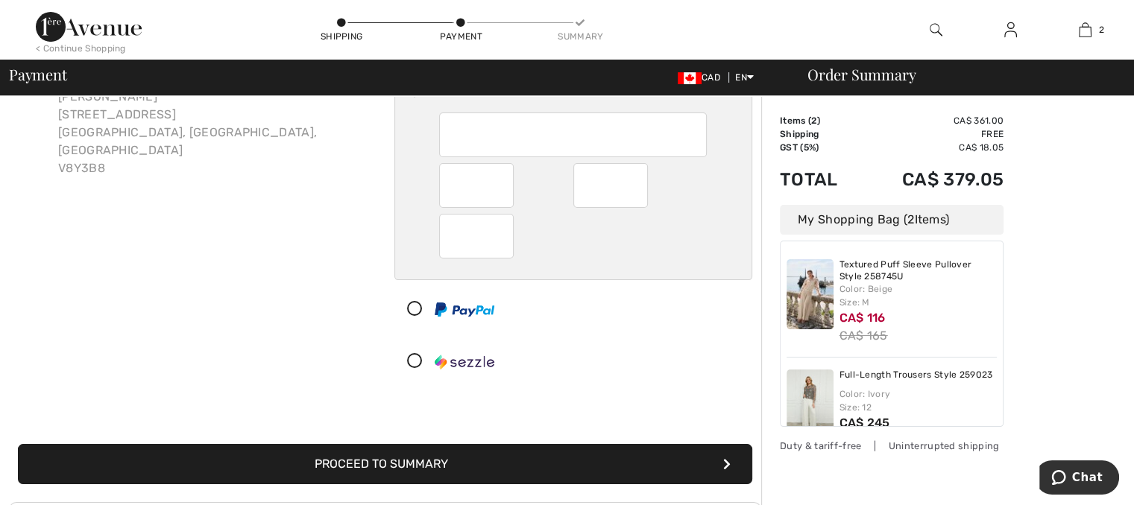
click at [558, 466] on button "Proceed to Summary" at bounding box center [385, 464] width 734 height 40
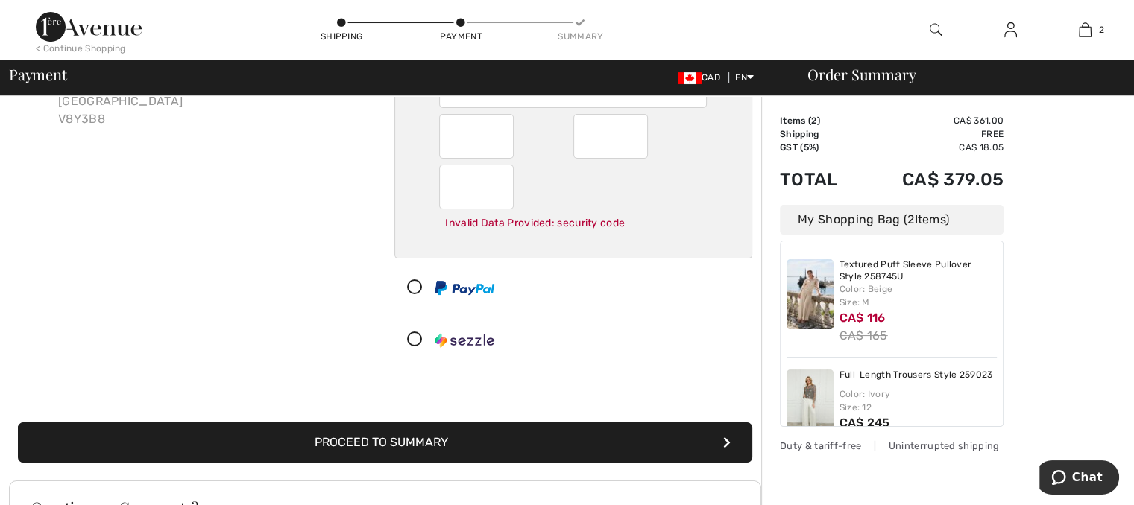
scroll to position [166, 0]
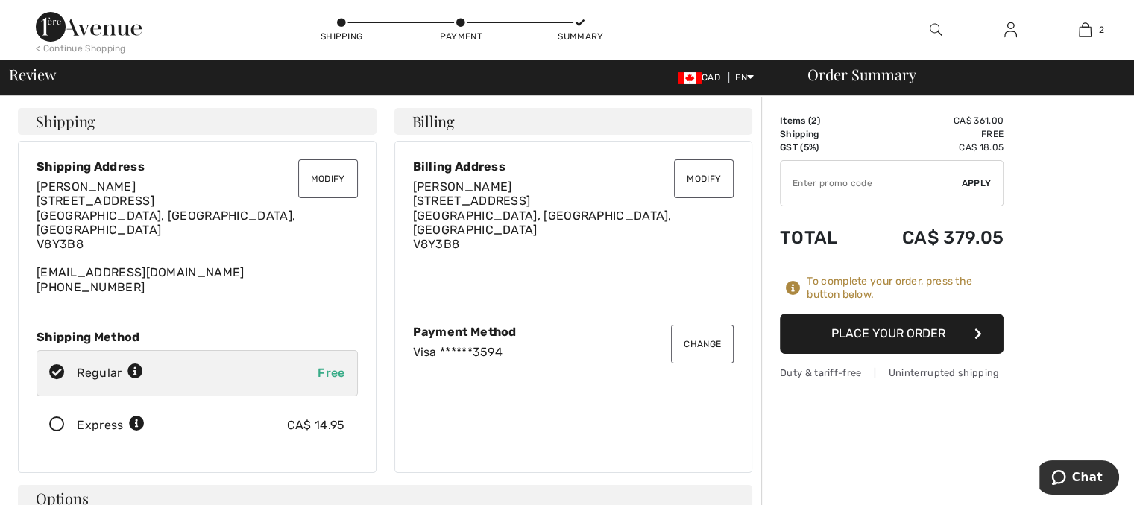
click at [828, 179] on input "TEXT" at bounding box center [871, 183] width 181 height 45
type input "NEW15"
click at [847, 190] on input "TEXT" at bounding box center [871, 183] width 181 height 45
click at [974, 180] on span "Apply" at bounding box center [977, 183] width 30 height 13
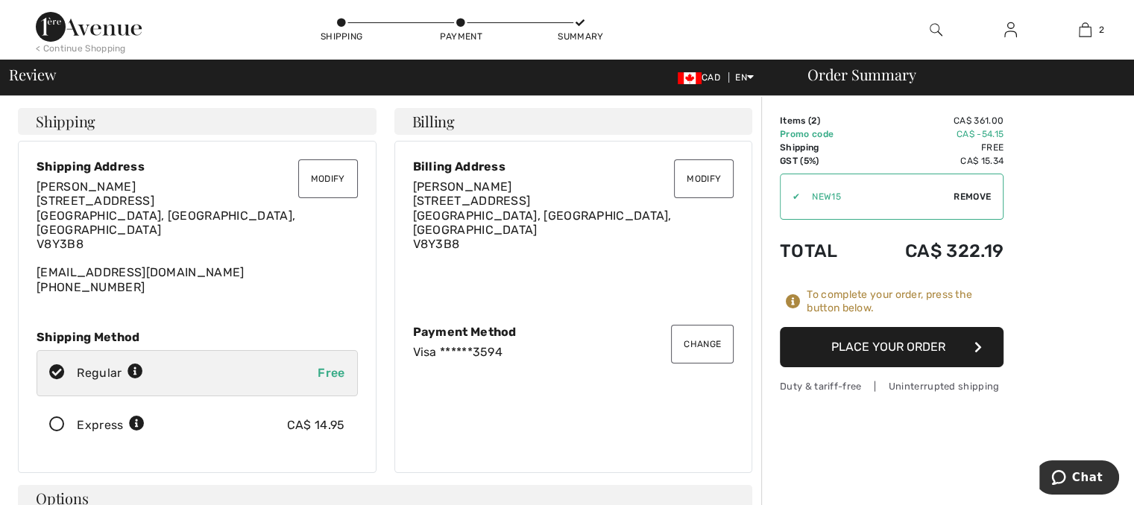
click at [905, 347] on button "Place Your Order" at bounding box center [892, 347] width 224 height 40
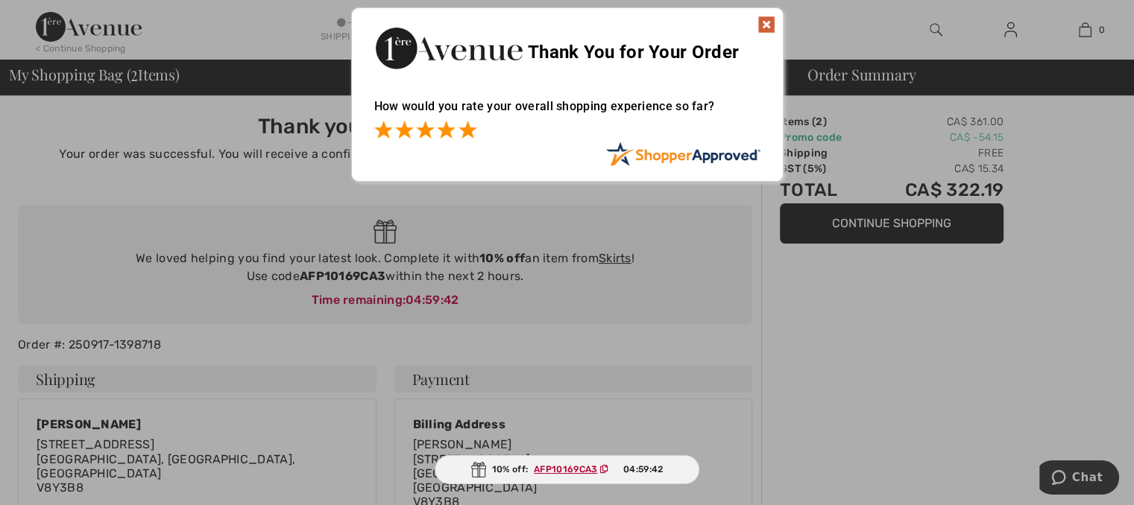
click at [471, 130] on span at bounding box center [467, 130] width 18 height 18
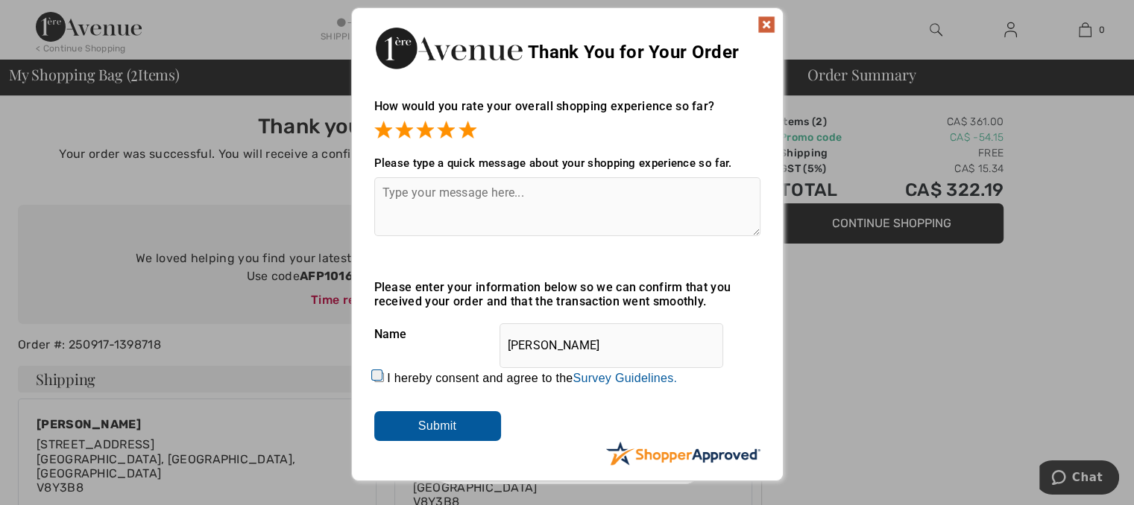
click at [394, 186] on textarea at bounding box center [567, 206] width 386 height 59
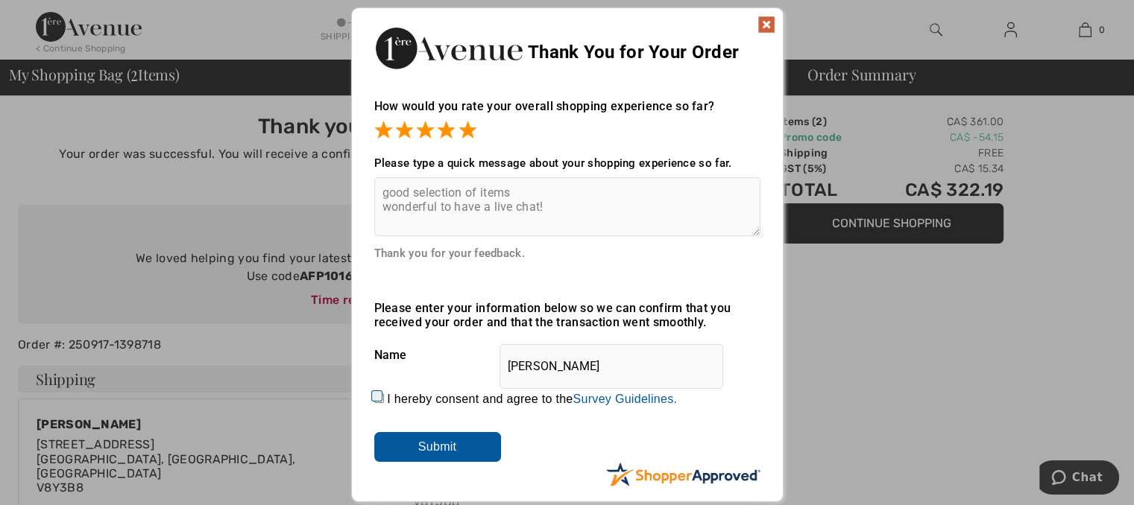
type textarea "good selection of items wonderful to have a live chat!"
click at [413, 451] on input "Submit" at bounding box center [437, 447] width 127 height 30
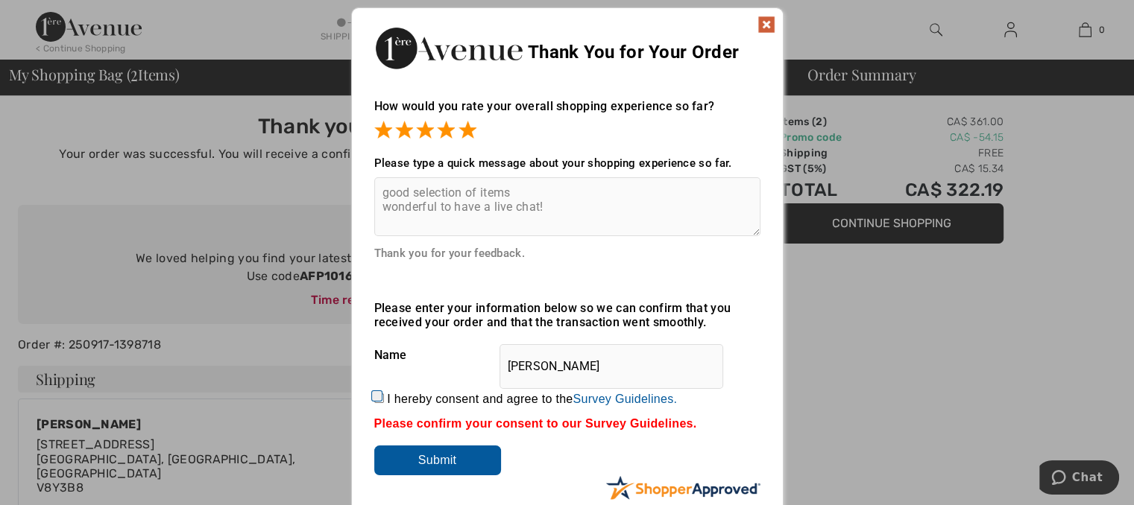
click at [375, 398] on input "I hereby consent and agree to the By submitting a review, you grant permission …" at bounding box center [379, 399] width 10 height 10
checkbox input "true"
click at [417, 461] on input "Submit" at bounding box center [437, 461] width 127 height 30
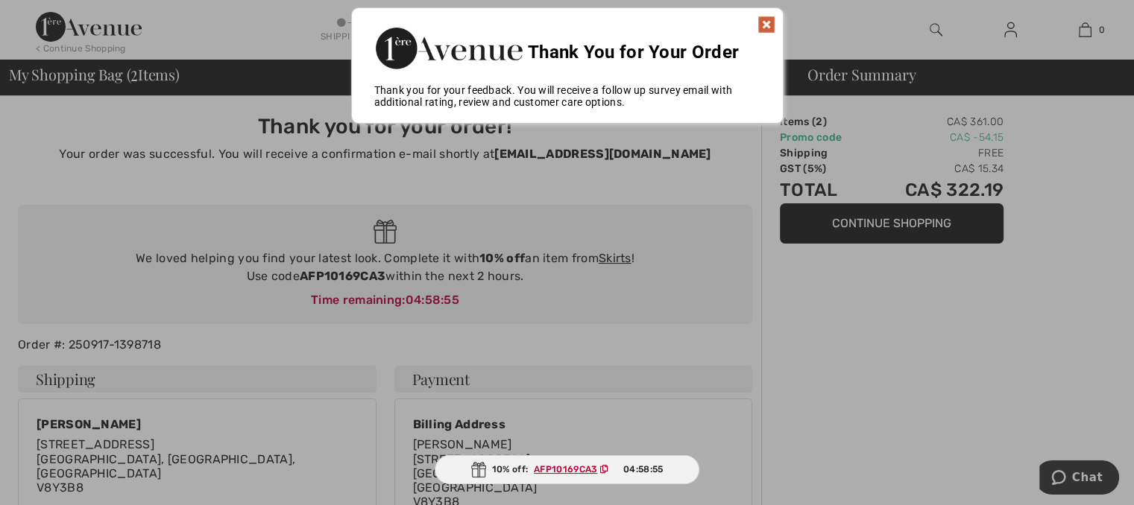
click at [764, 26] on img at bounding box center [766, 25] width 18 height 18
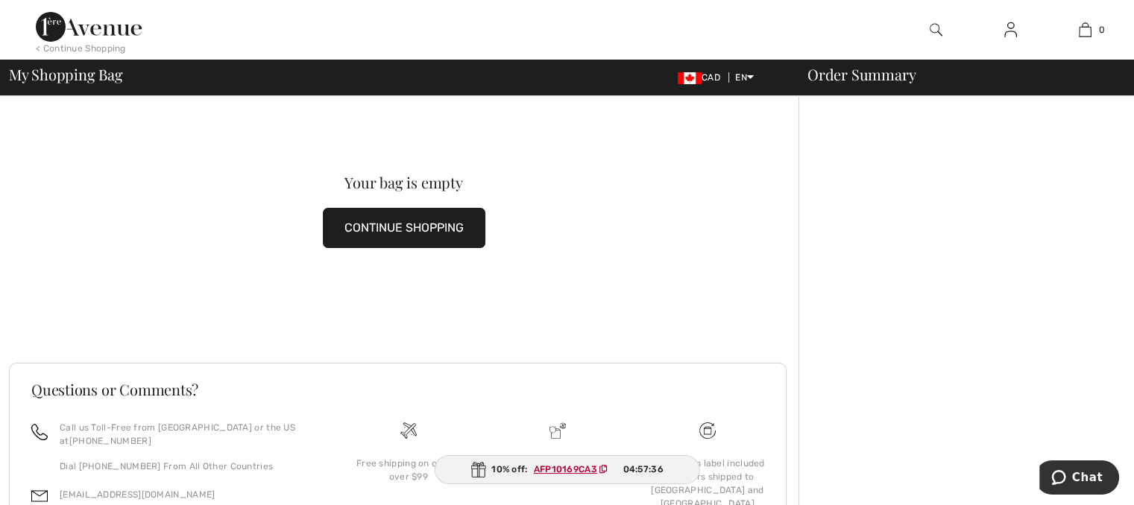
click at [403, 234] on button "CONTINUE SHOPPING" at bounding box center [404, 228] width 163 height 40
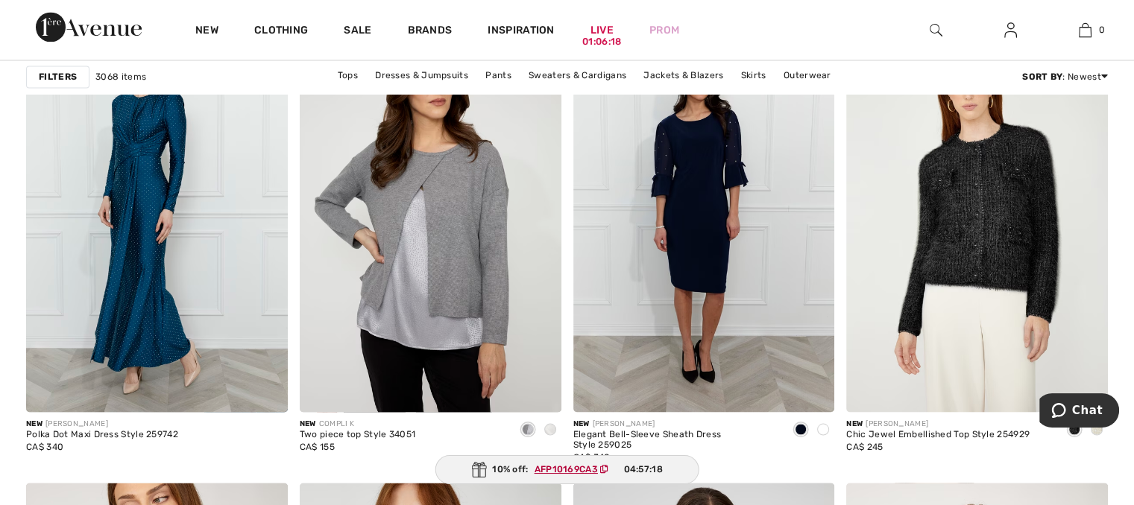
scroll to position [2697, 0]
